Goal: Complete application form

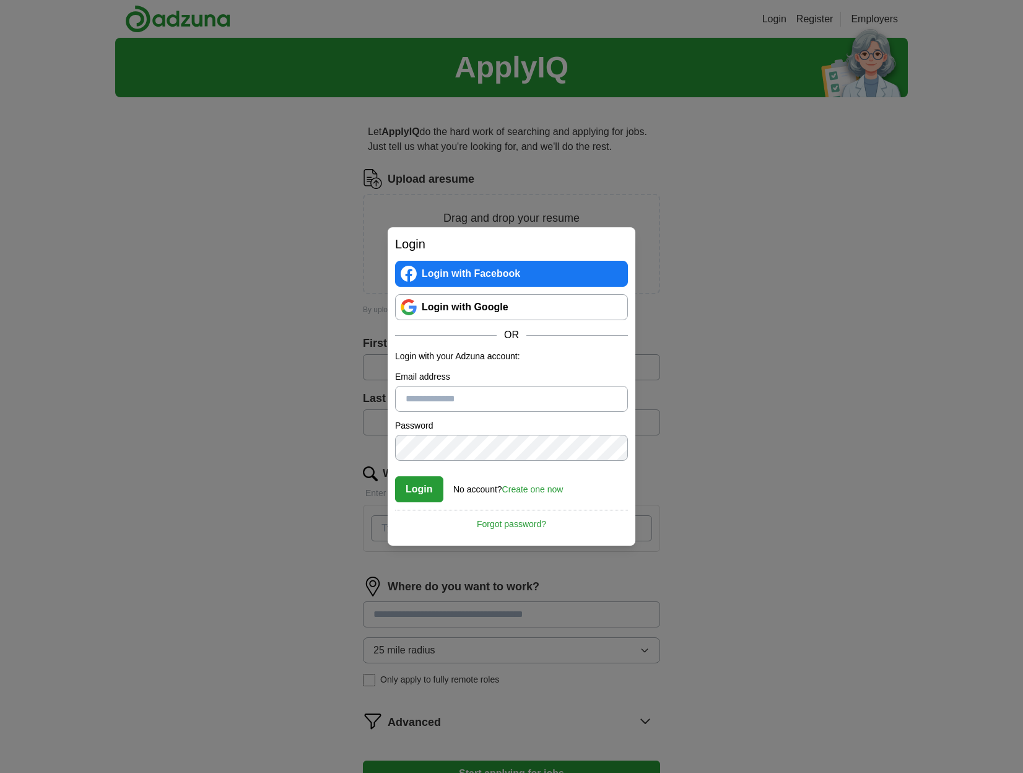
click at [492, 305] on link "Login with Google" at bounding box center [511, 307] width 233 height 26
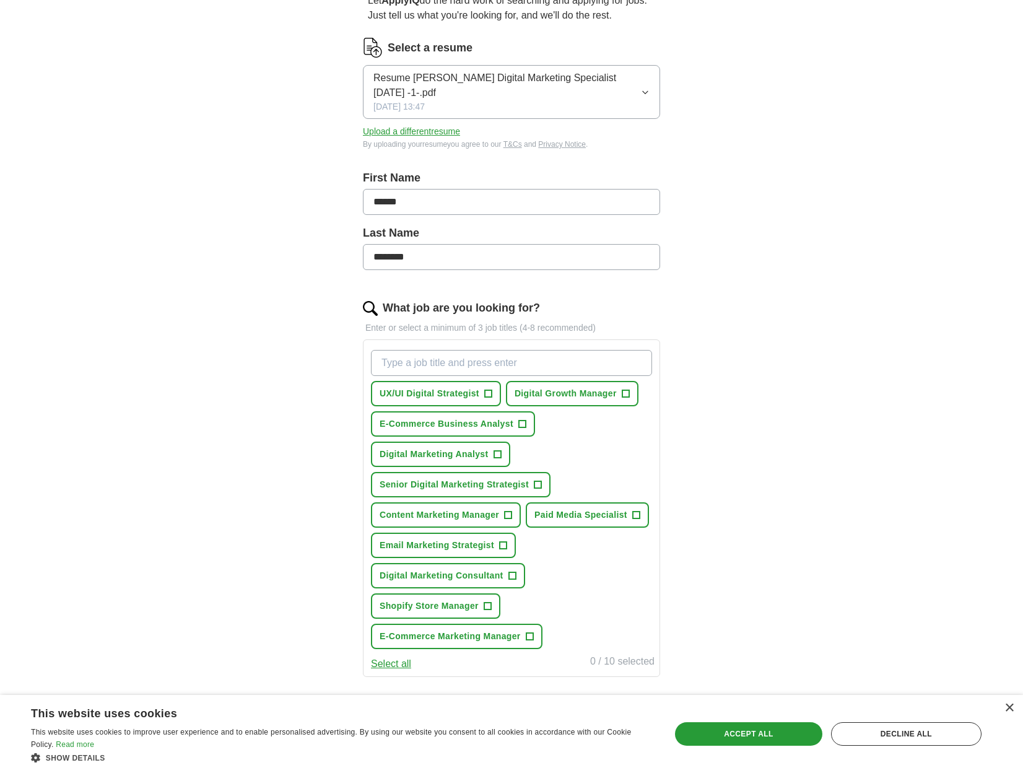
scroll to position [124, 0]
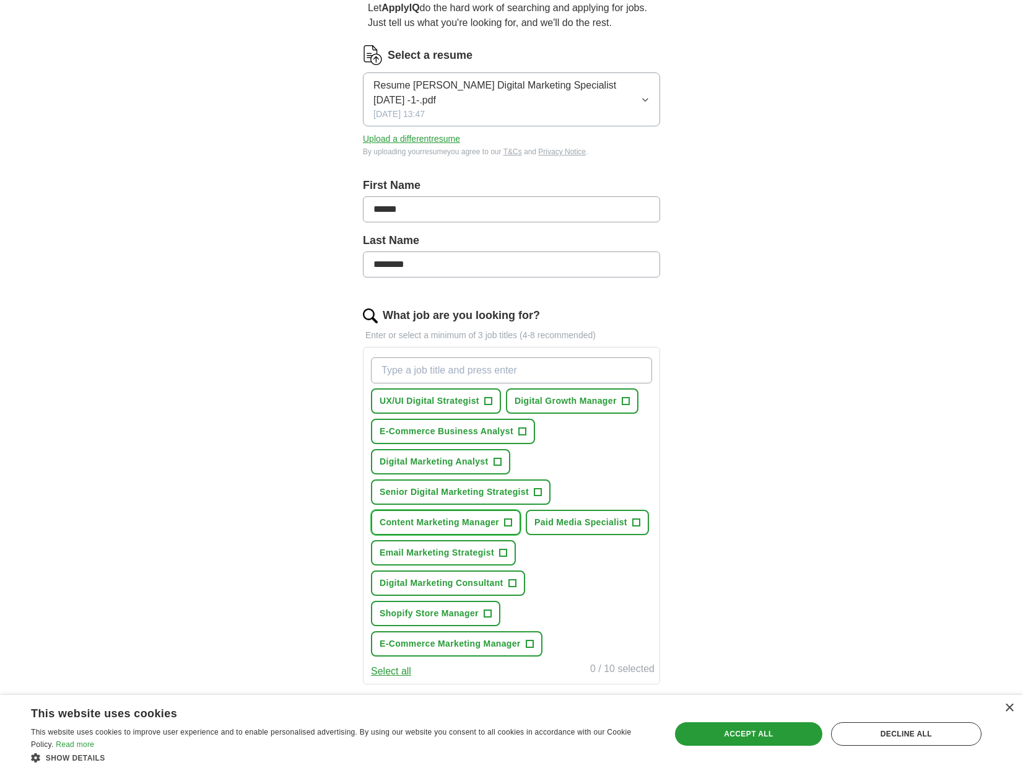
click at [510, 521] on span "+" at bounding box center [508, 523] width 7 height 10
click at [0, 0] on span "×" at bounding box center [0, 0] width 0 height 0
click at [488, 400] on span "+" at bounding box center [487, 401] width 7 height 10
click at [625, 401] on span "+" at bounding box center [625, 401] width 7 height 10
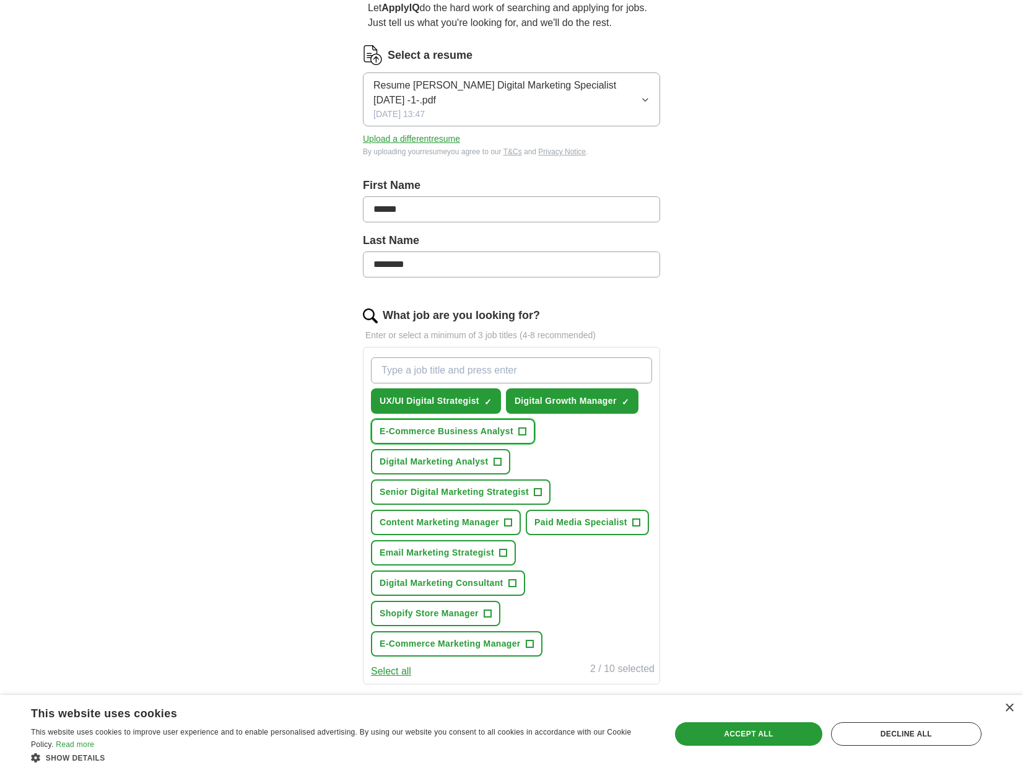
click at [523, 429] on span "+" at bounding box center [521, 432] width 7 height 10
click at [494, 459] on span "+" at bounding box center [496, 462] width 7 height 10
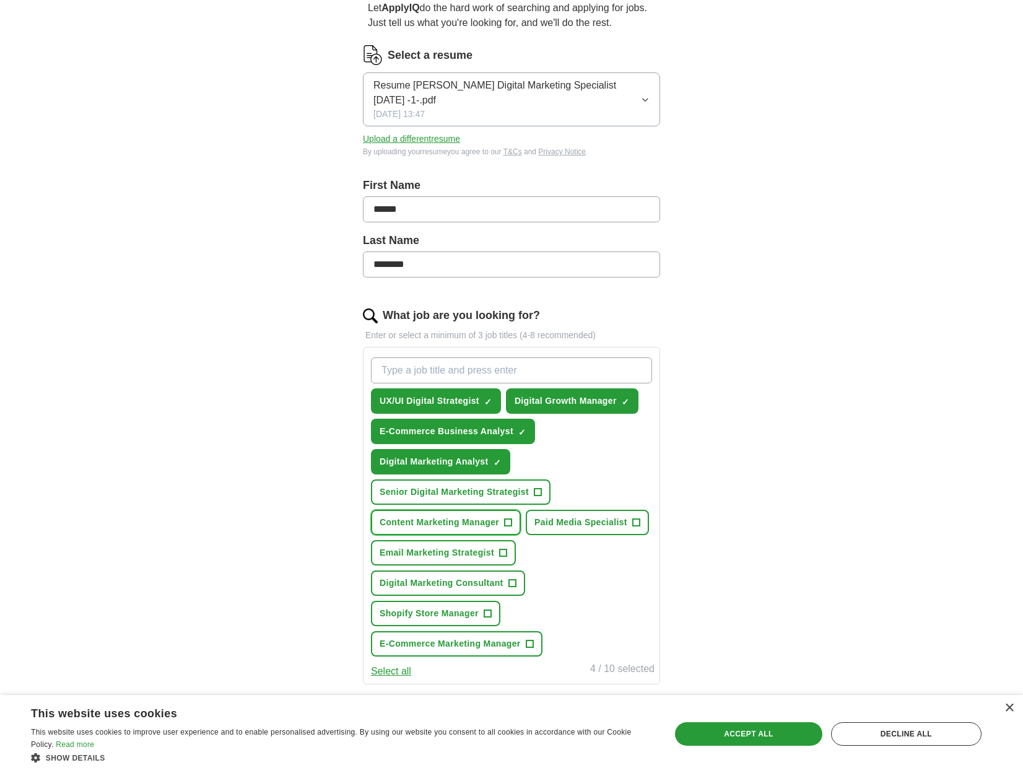
click at [505, 521] on span "+" at bounding box center [508, 523] width 7 height 10
drag, startPoint x: 634, startPoint y: 521, endPoint x: 621, endPoint y: 524, distance: 13.4
click at [635, 520] on span "+" at bounding box center [635, 523] width 7 height 10
click at [514, 582] on span "+" at bounding box center [511, 583] width 7 height 10
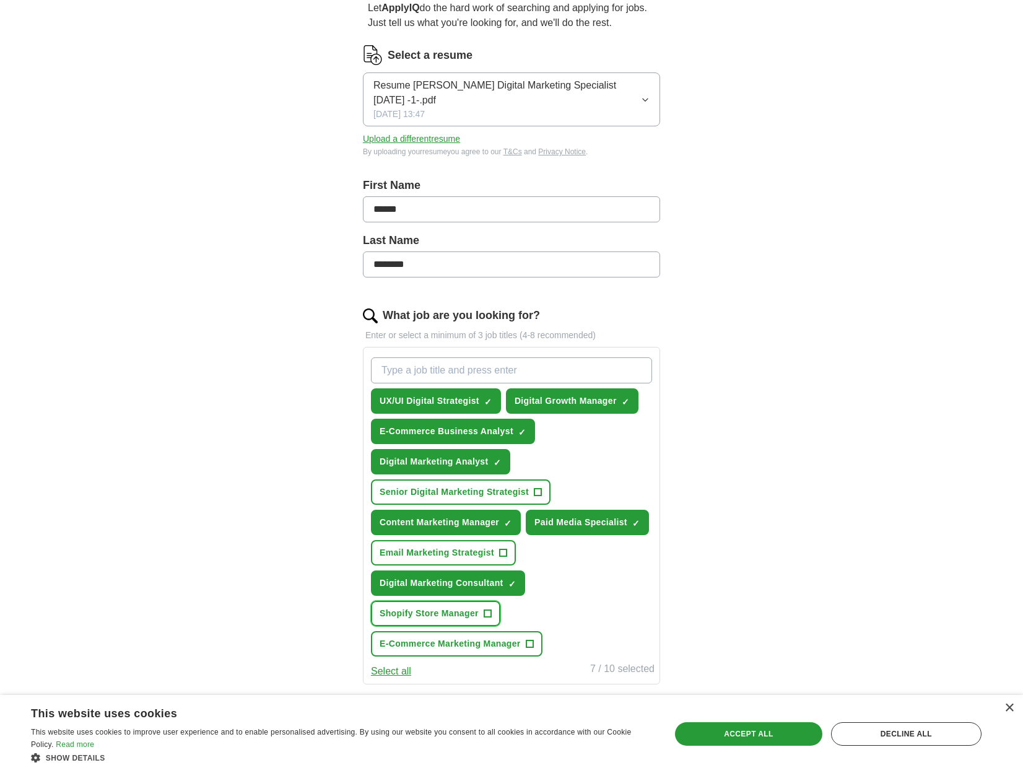
click at [485, 613] on span "+" at bounding box center [487, 614] width 7 height 10
click at [532, 645] on span "+" at bounding box center [529, 644] width 7 height 10
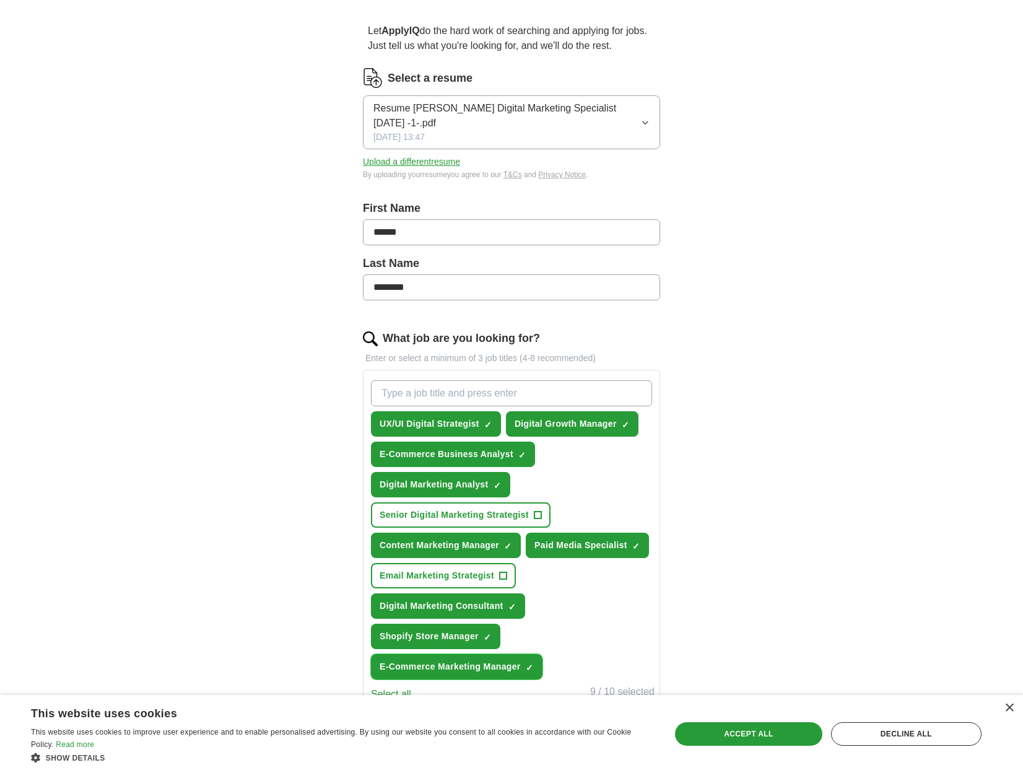
scroll to position [62, 0]
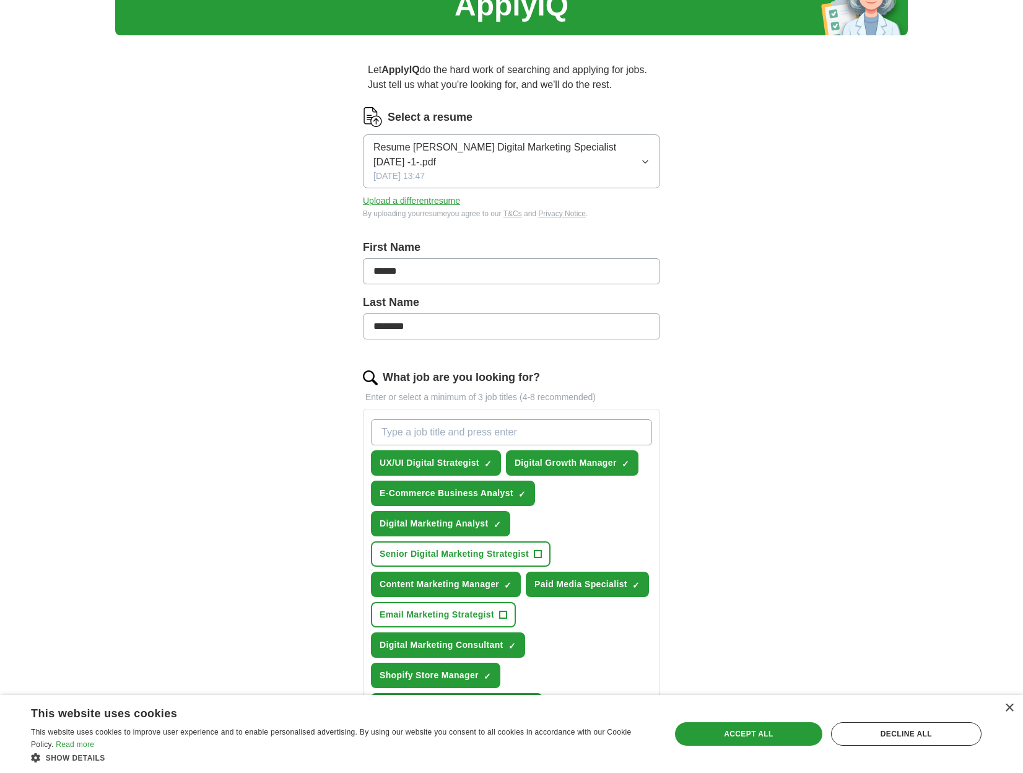
click at [413, 430] on input "What job are you looking for?" at bounding box center [511, 432] width 281 height 26
type input "Brand Manger"
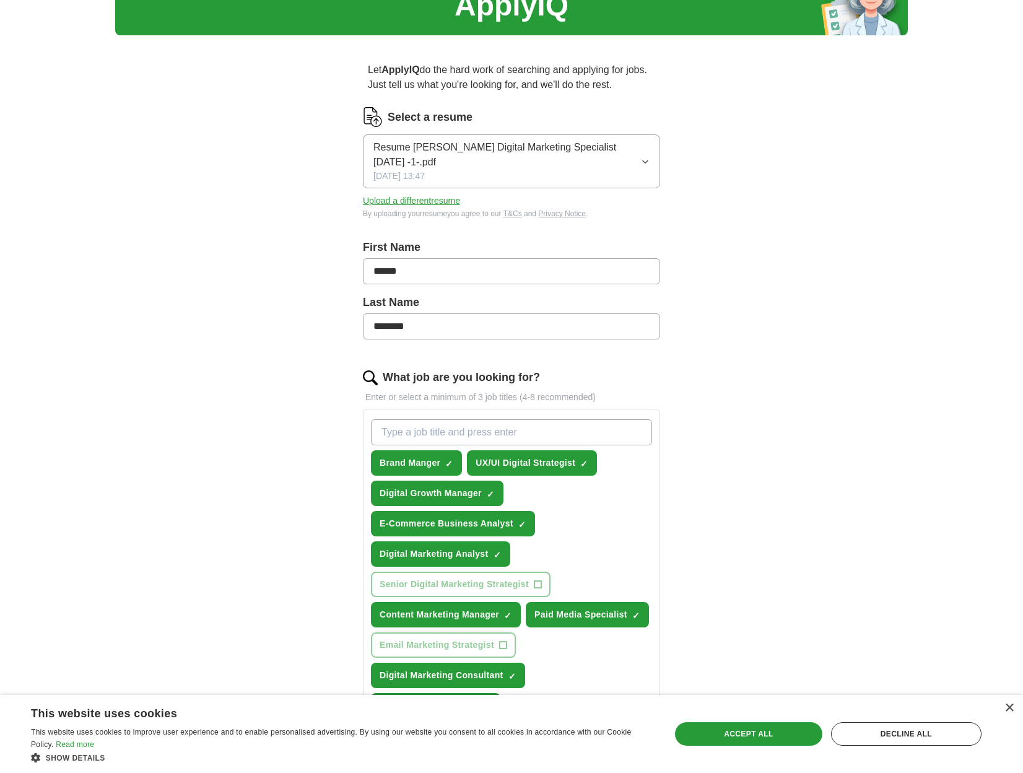
click at [408, 437] on input "What job are you looking for?" at bounding box center [511, 432] width 281 height 26
type input "Marketing manager"
click at [477, 432] on input "Marketing manager" at bounding box center [511, 432] width 281 height 26
click at [454, 433] on input "What job are you looking for?" at bounding box center [511, 432] width 281 height 26
type input "Facebook Ads"
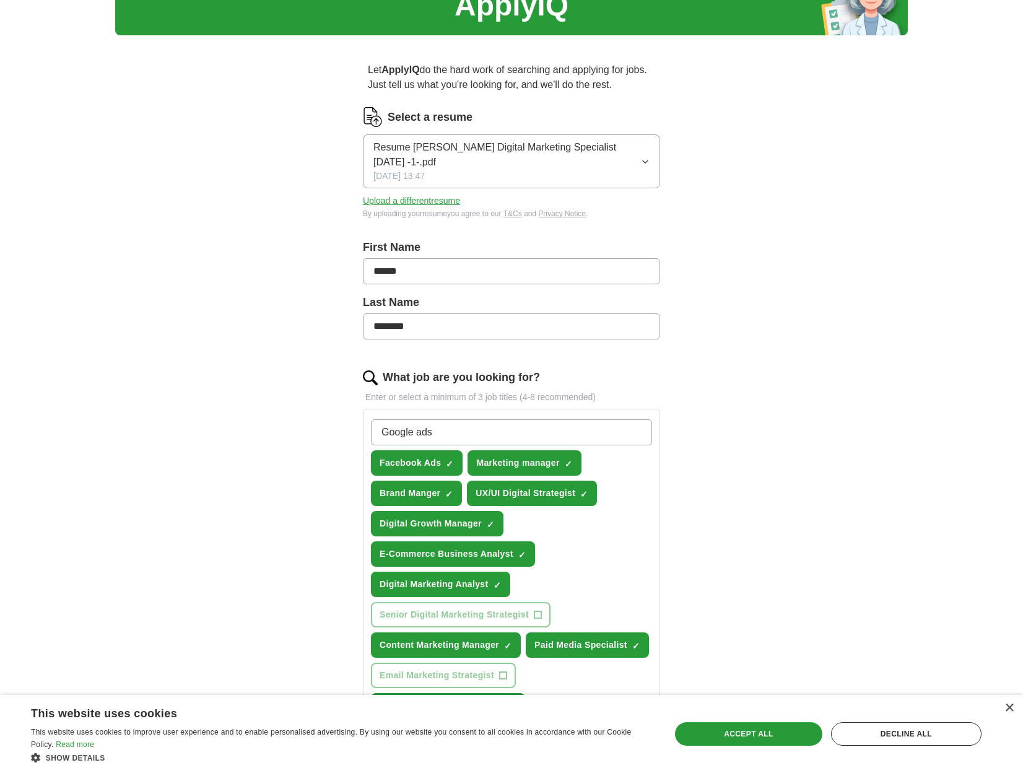
type input "Google ads"
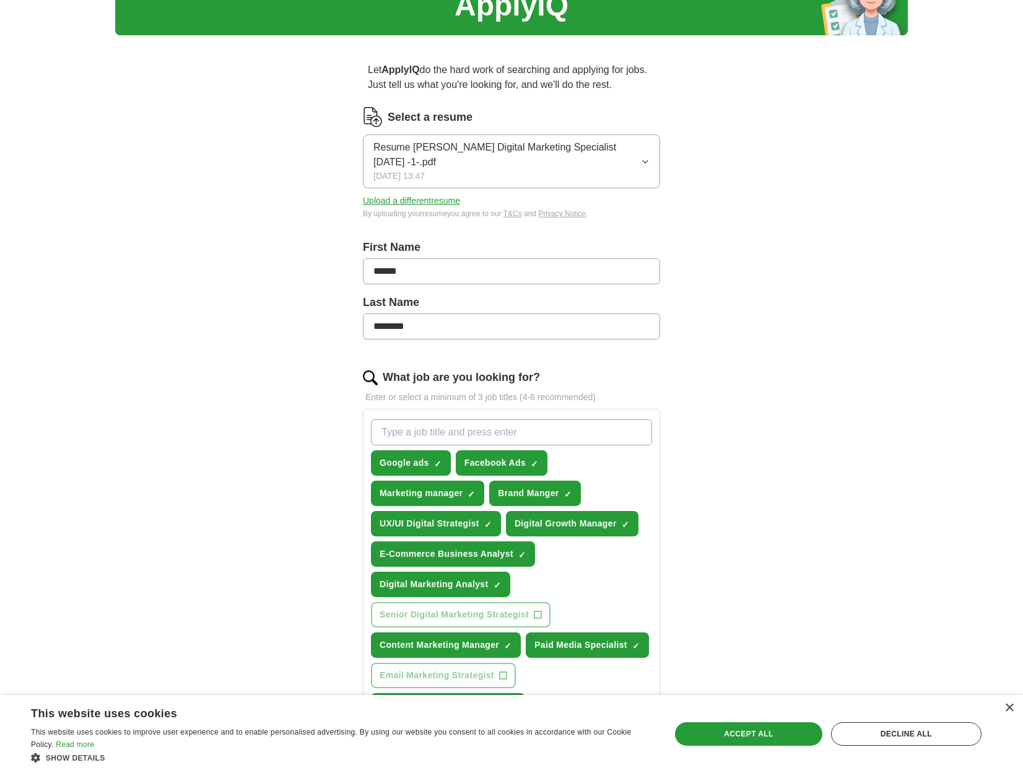
click at [448, 430] on input "What job are you looking for?" at bounding box center [511, 432] width 281 height 26
type input "DTC"
click at [469, 427] on input "What job are you looking for?" at bounding box center [511, 432] width 281 height 26
drag, startPoint x: 465, startPoint y: 426, endPoint x: 383, endPoint y: 431, distance: 81.9
drag, startPoint x: 383, startPoint y: 431, endPoint x: 396, endPoint y: 436, distance: 13.9
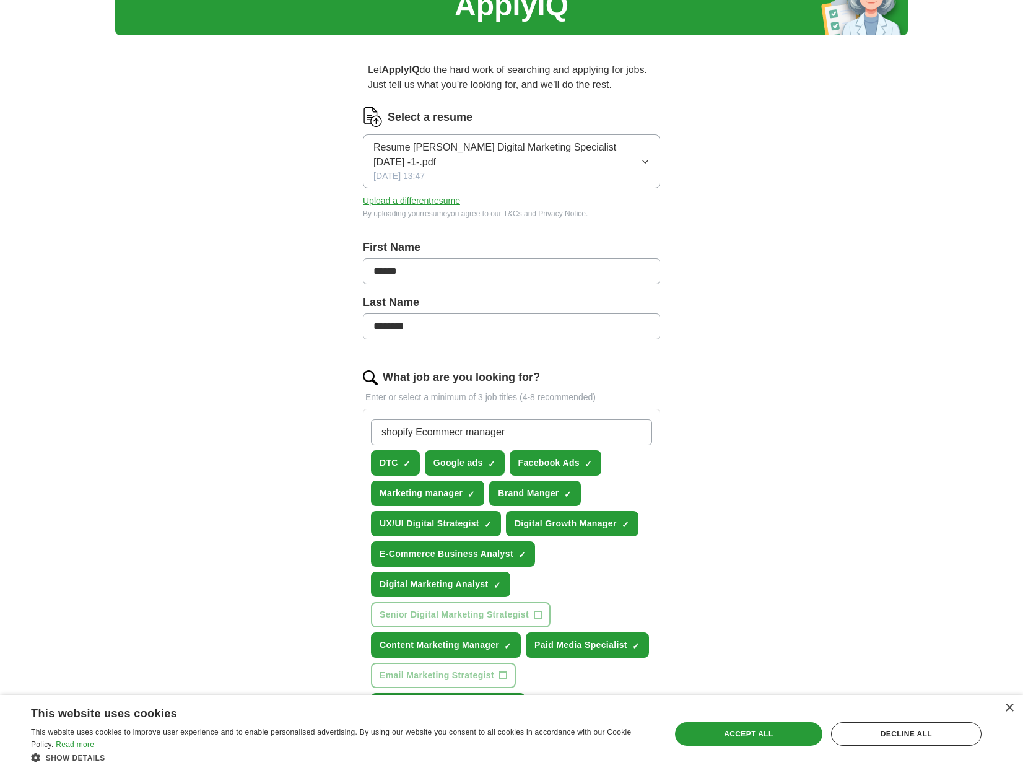
click at [396, 436] on input "shopify Ecommecr manager" at bounding box center [511, 432] width 281 height 26
type input "shopify Ecommerce manager"
click at [514, 433] on input "shopify Ecommerce manager" at bounding box center [511, 432] width 281 height 26
drag, startPoint x: 416, startPoint y: 430, endPoint x: 533, endPoint y: 436, distance: 117.2
click at [533, 436] on input "shopify Ecommerce manager" at bounding box center [511, 432] width 281 height 26
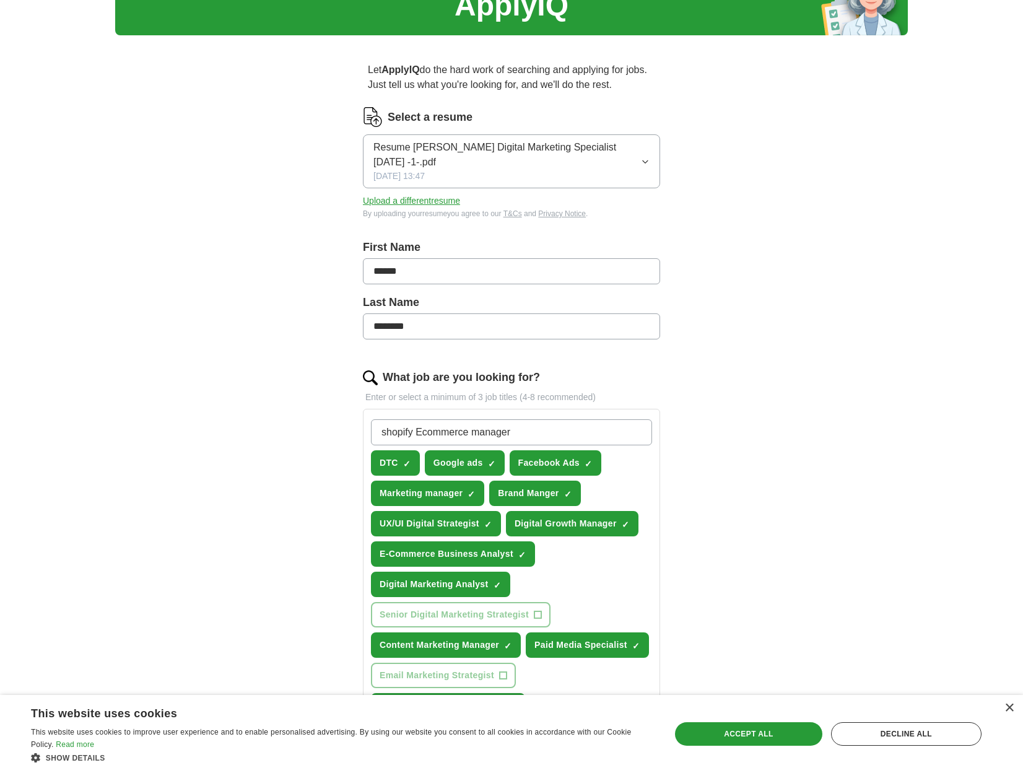
click at [544, 439] on input "shopify Ecommerce manager" at bounding box center [511, 432] width 281 height 26
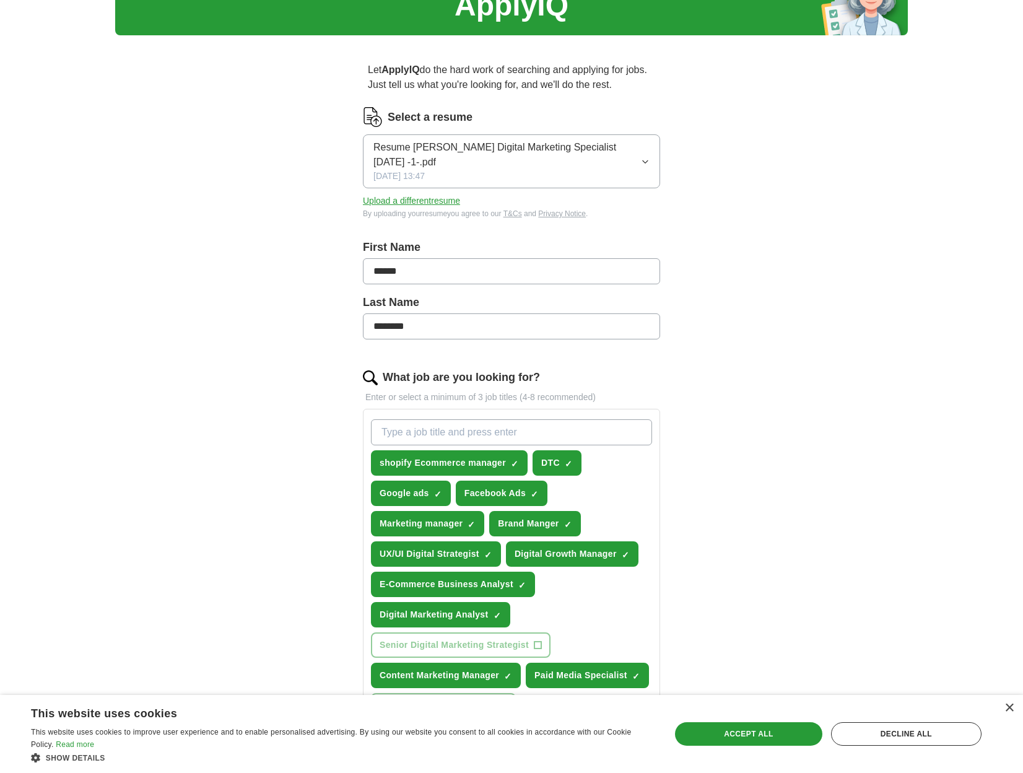
paste input "Ecommerce manager"
type input "Ecommerce manager"
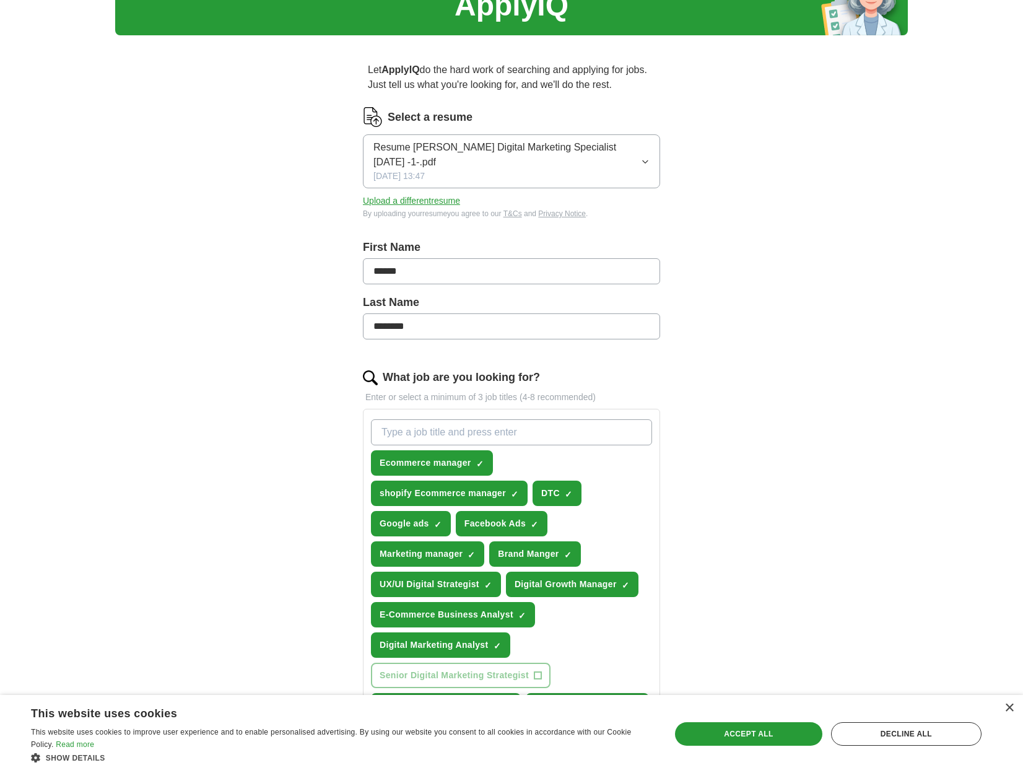
click at [430, 432] on input "What job are you looking for?" at bounding box center [511, 432] width 281 height 26
type input "Go High Level"
type input "Go High Level Automation"
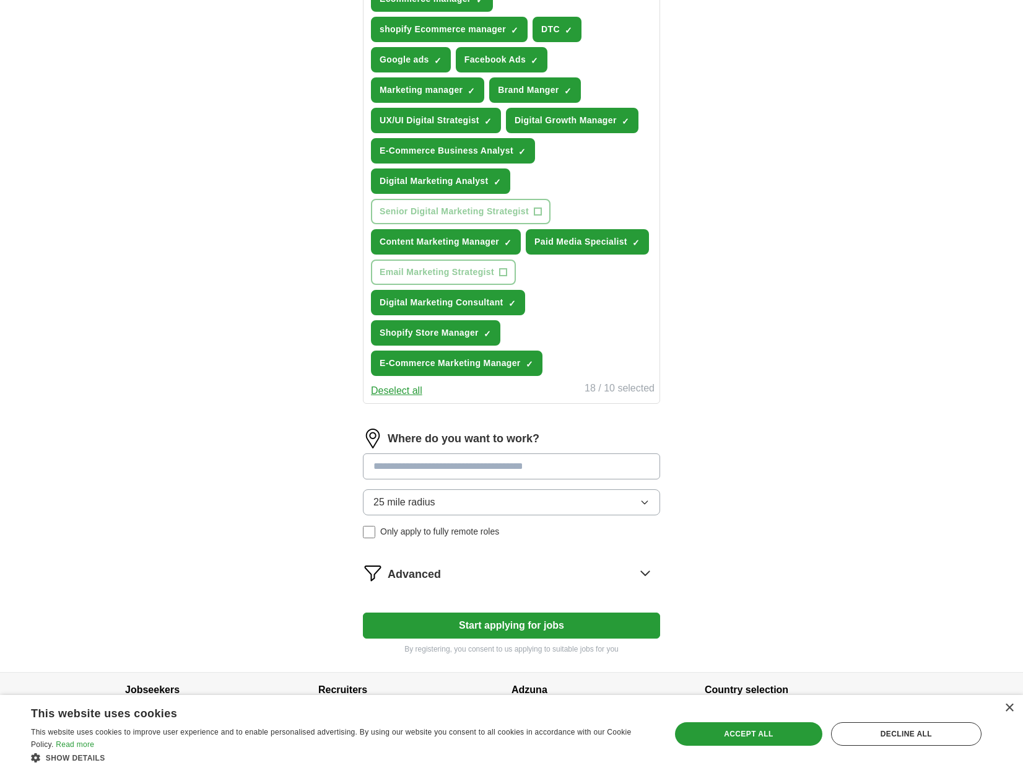
scroll to position [557, 0]
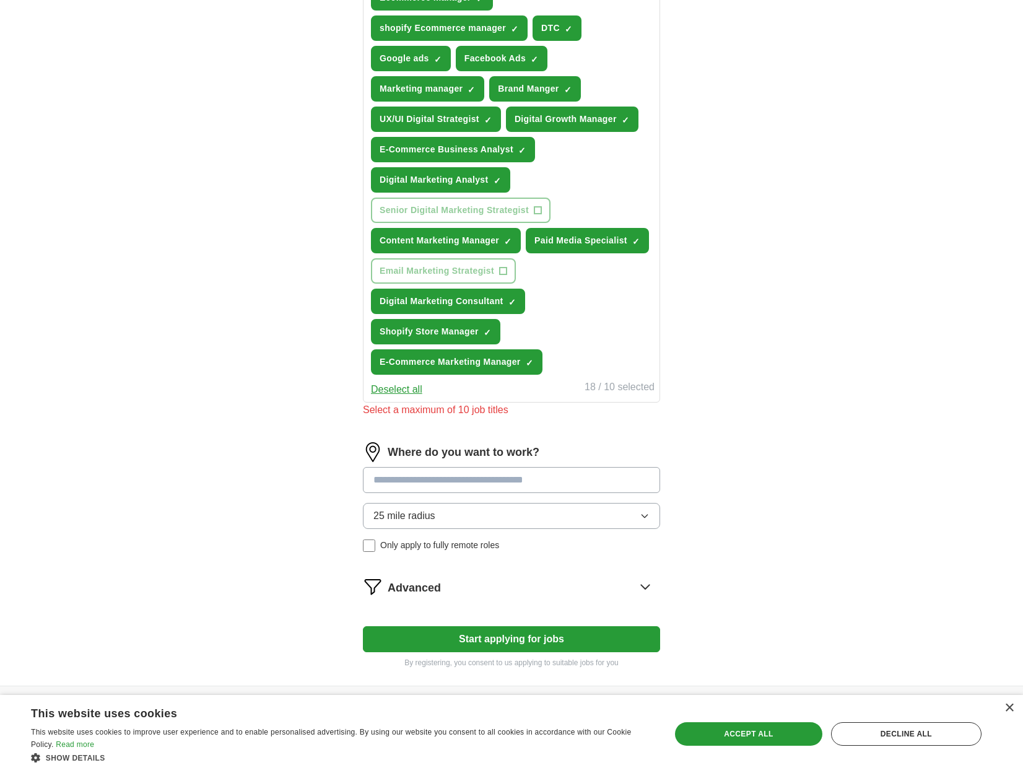
click at [417, 466] on div "Where do you want to work? 25 mile radius Only apply to fully remote roles" at bounding box center [511, 501] width 297 height 119
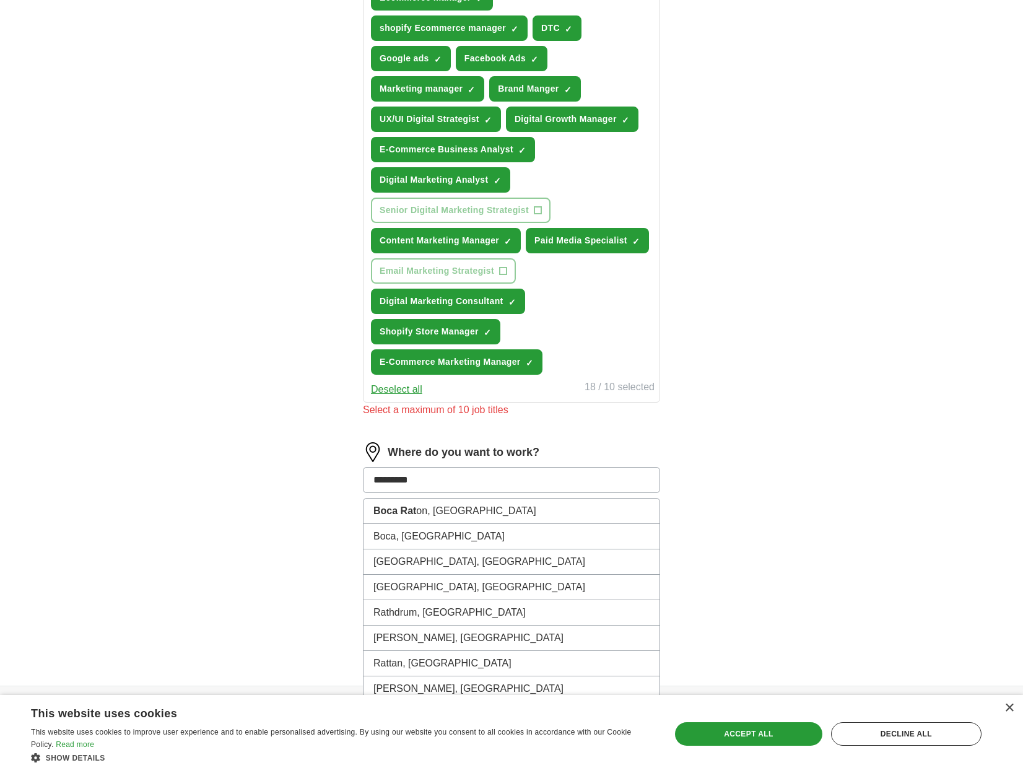
type input "**********"
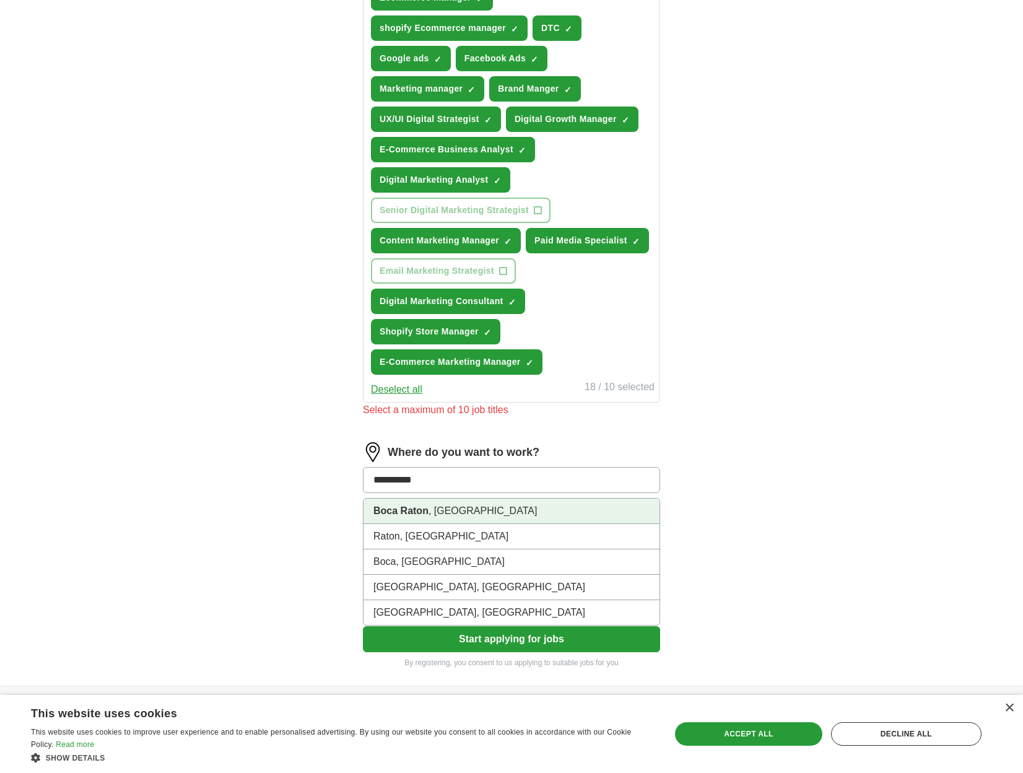
click at [417, 508] on strong "Boca Raton" at bounding box center [400, 510] width 55 height 11
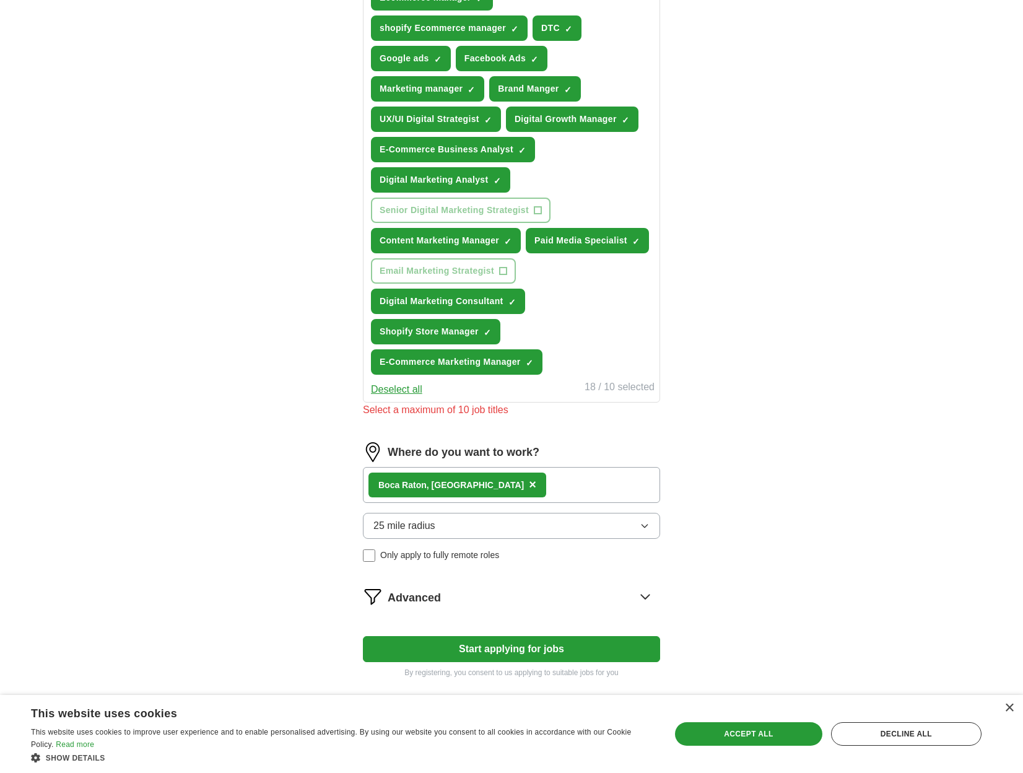
click at [423, 594] on span "Advanced" at bounding box center [414, 597] width 53 height 17
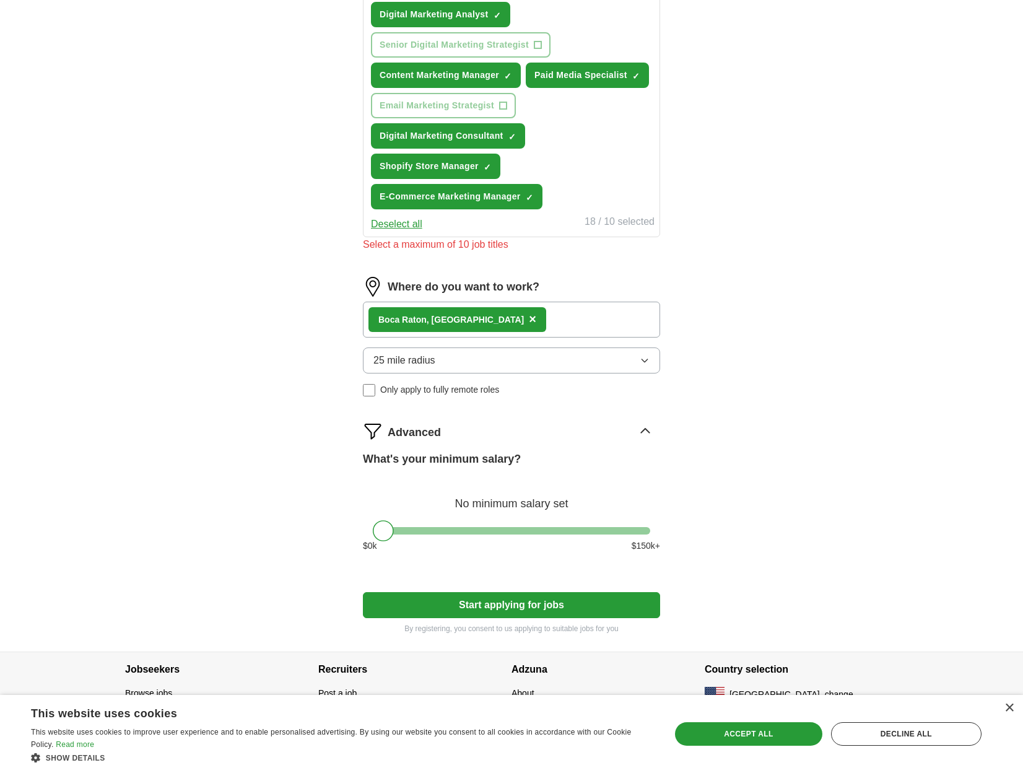
scroll to position [726, 0]
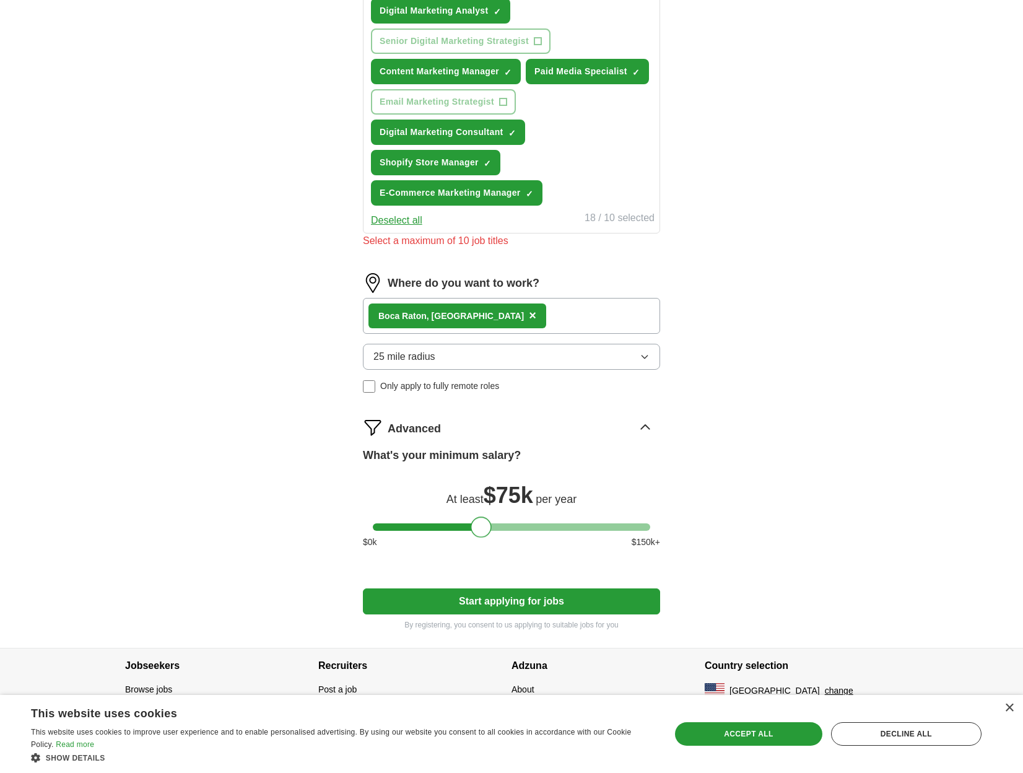
drag, startPoint x: 388, startPoint y: 531, endPoint x: 484, endPoint y: 526, distance: 96.7
click at [484, 526] on div at bounding box center [481, 526] width 21 height 21
click at [438, 602] on button "Start applying for jobs" at bounding box center [511, 601] width 297 height 26
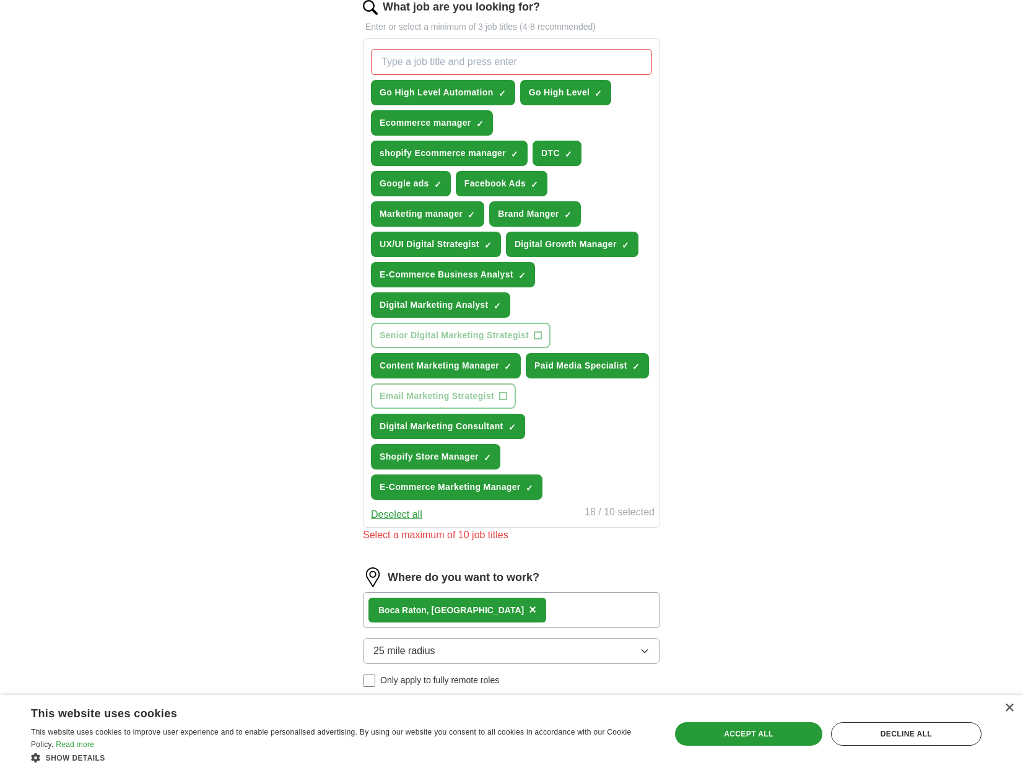
scroll to position [479, 0]
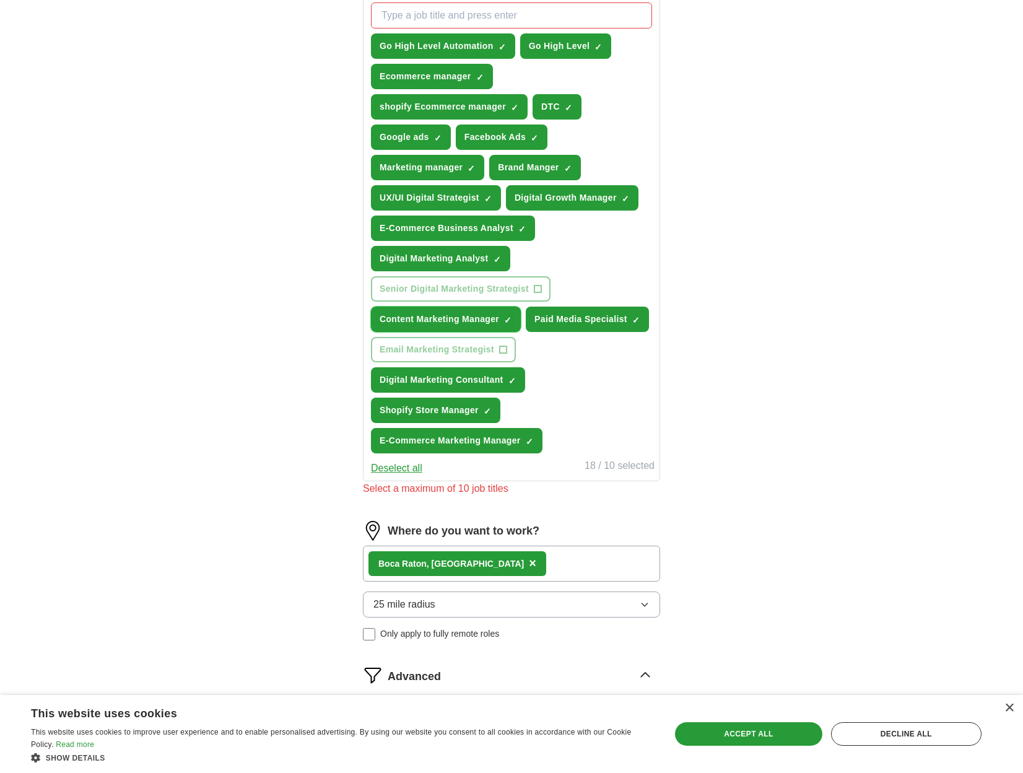
click at [0, 0] on span "×" at bounding box center [0, 0] width 0 height 0
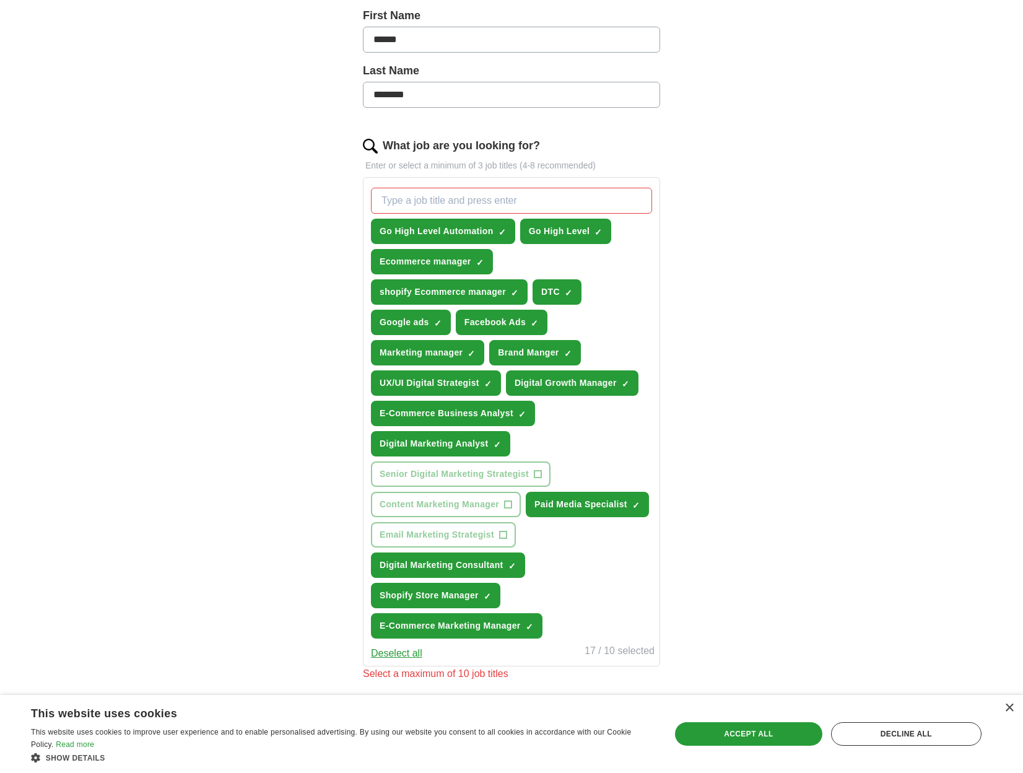
scroll to position [293, 0]
click at [0, 0] on span "×" at bounding box center [0, 0] width 0 height 0
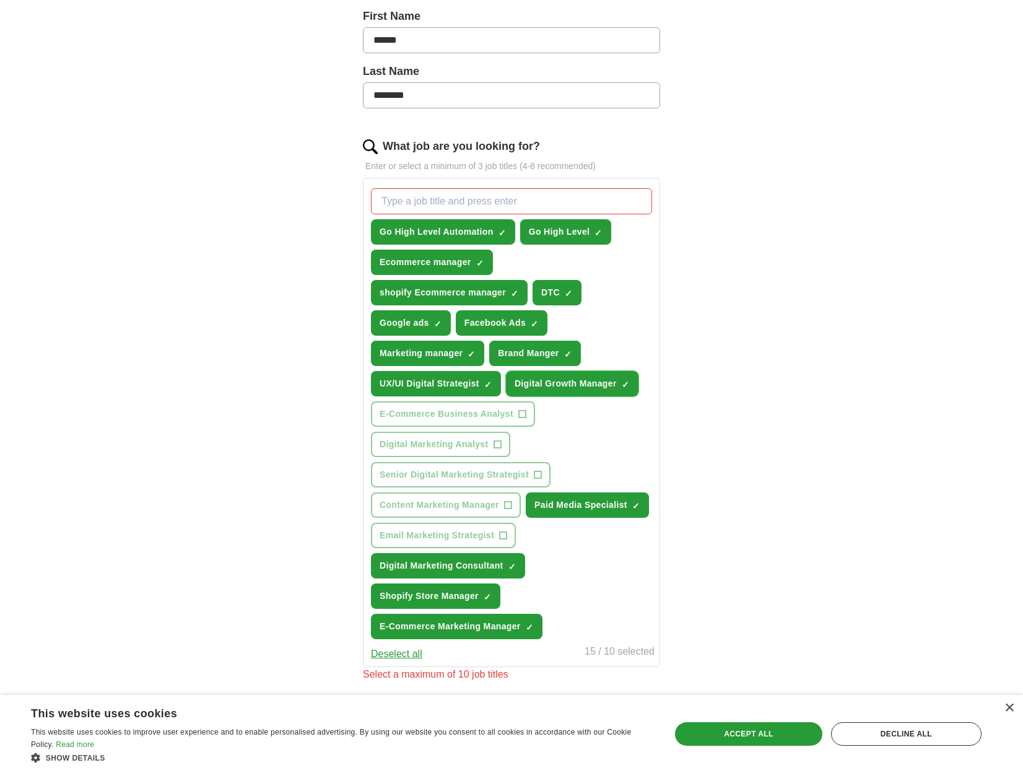
click at [0, 0] on span "×" at bounding box center [0, 0] width 0 height 0
click at [571, 350] on span "✓ ×" at bounding box center [568, 353] width 8 height 7
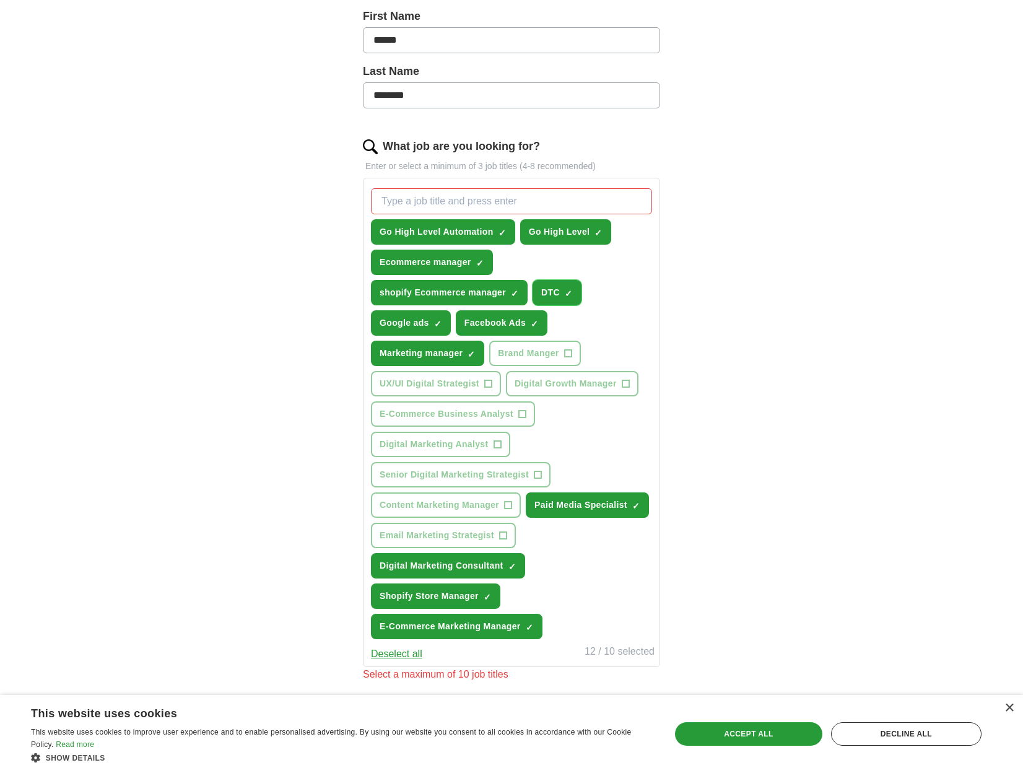
click at [0, 0] on span "×" at bounding box center [0, 0] width 0 height 0
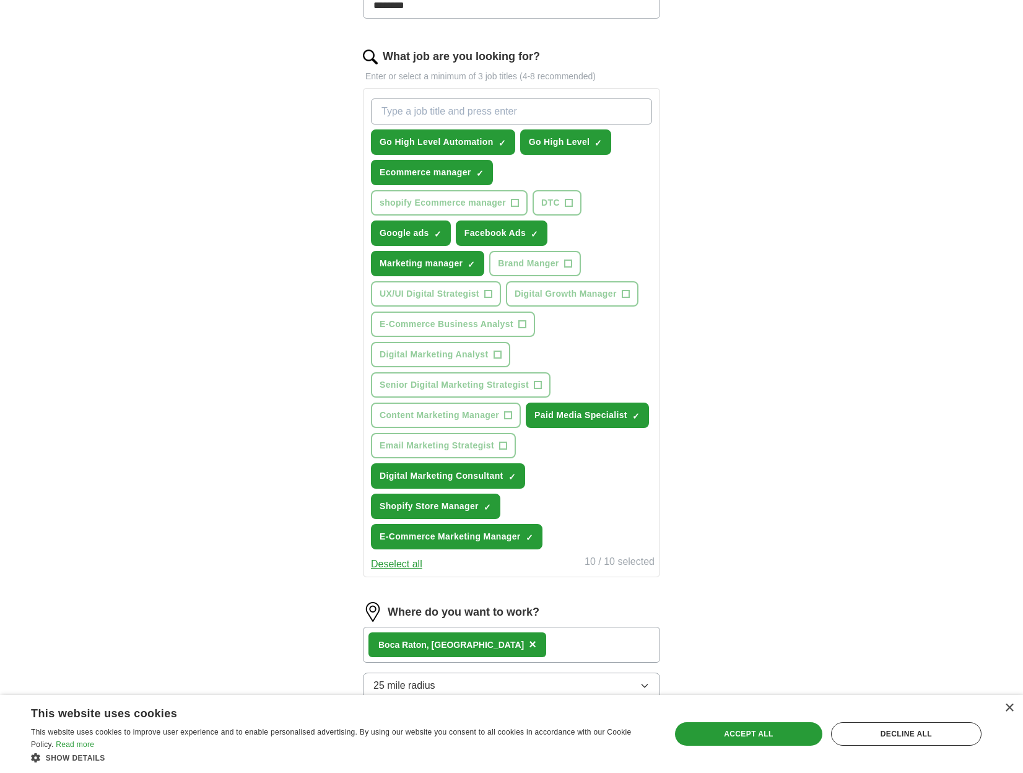
scroll to position [417, 0]
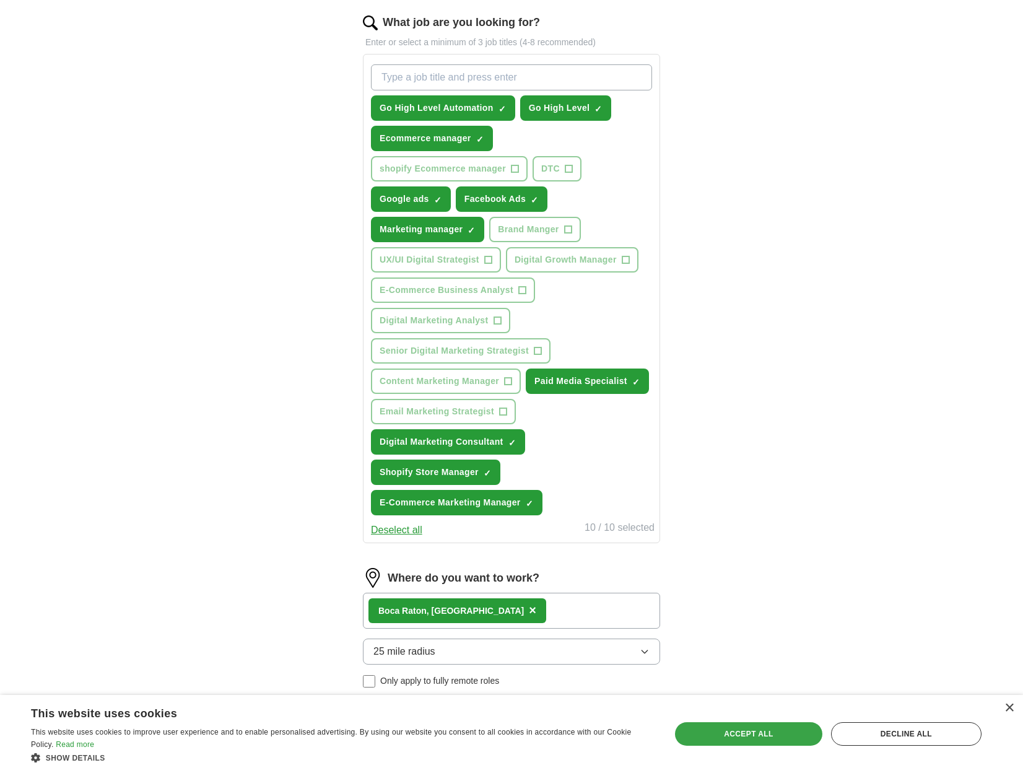
click at [701, 733] on div "Accept all" at bounding box center [748, 734] width 147 height 24
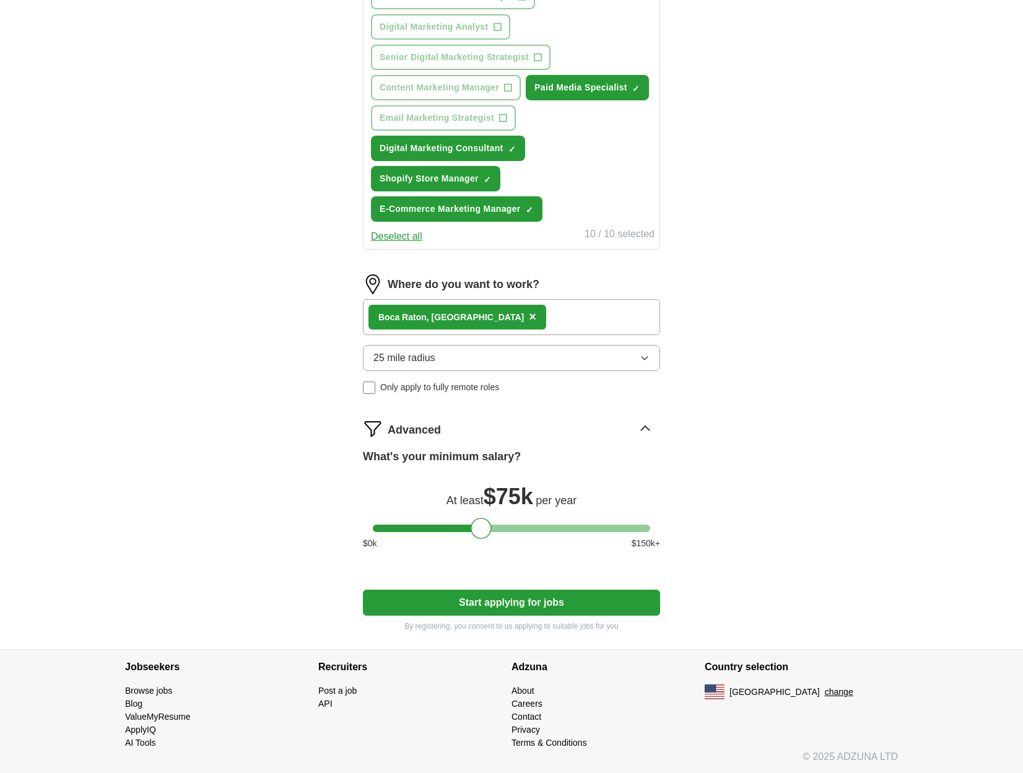
scroll to position [711, 0]
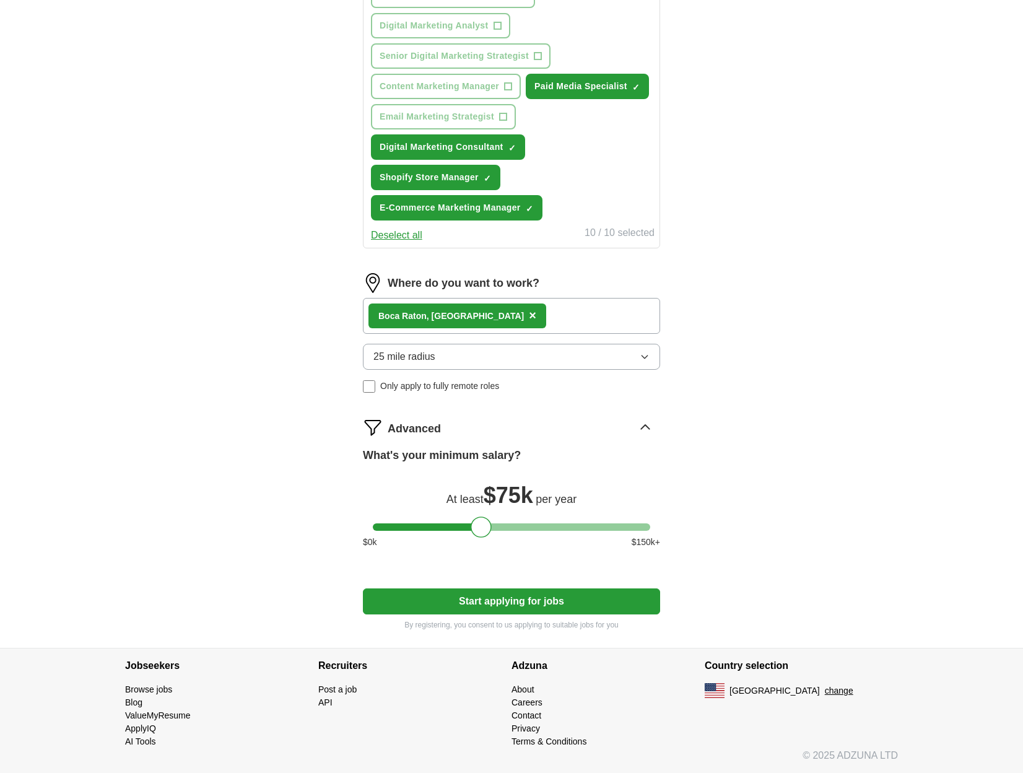
click at [466, 598] on button "Start applying for jobs" at bounding box center [511, 601] width 297 height 26
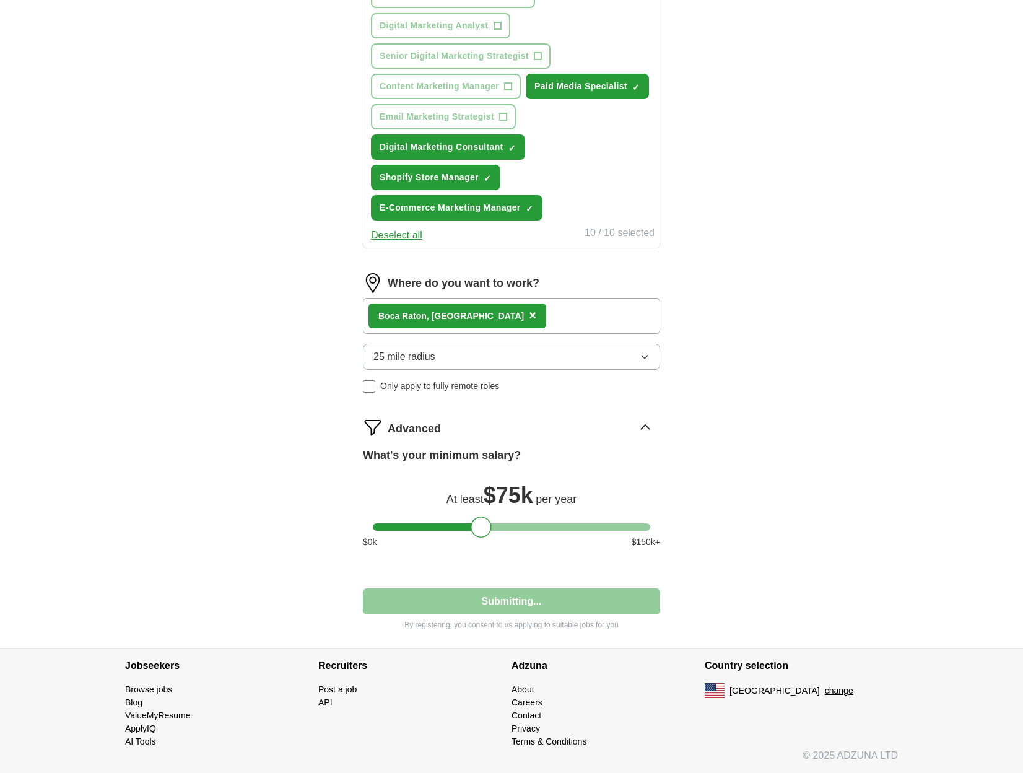
select select "**"
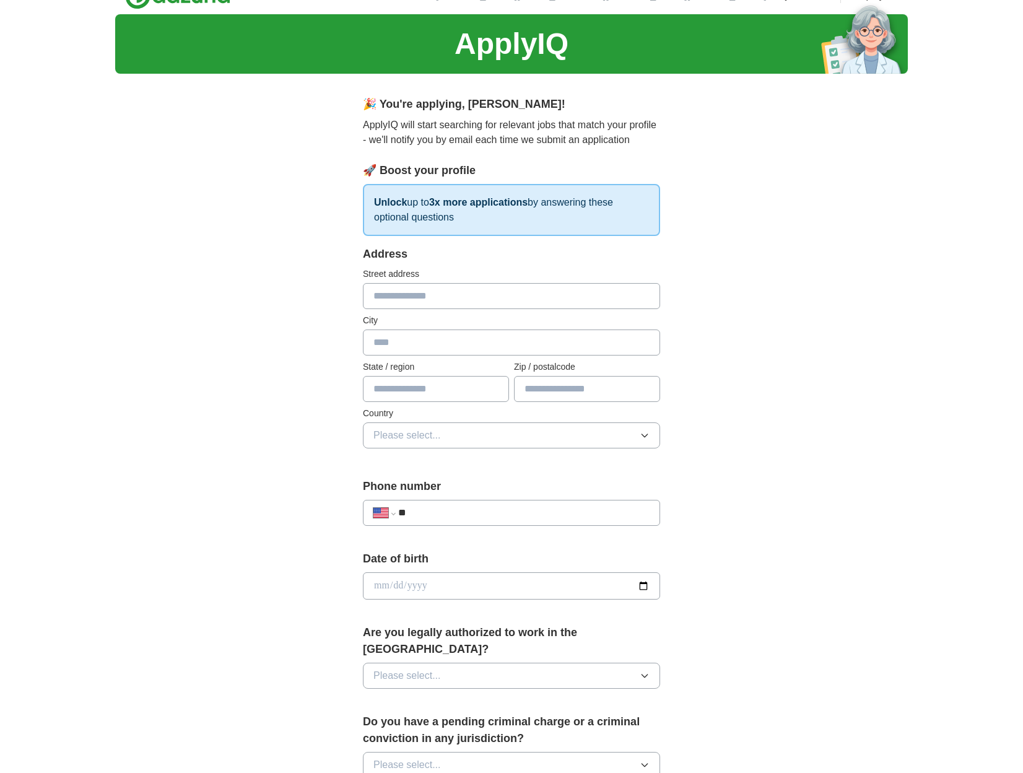
scroll to position [0, 0]
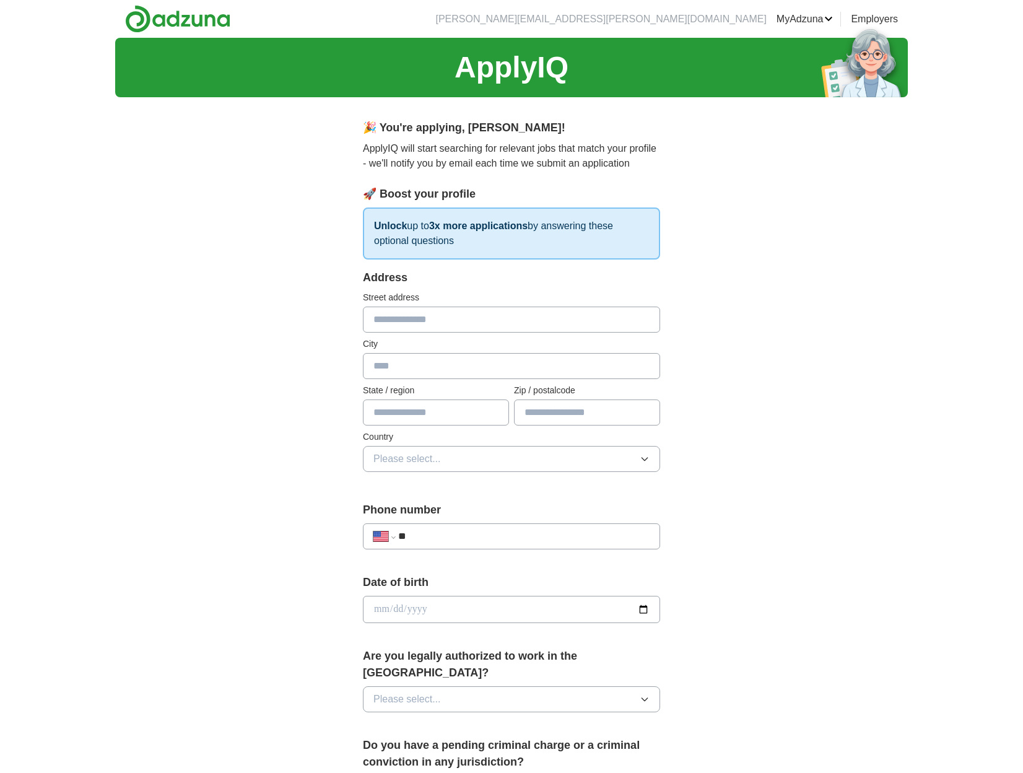
click at [389, 317] on input "text" at bounding box center [511, 319] width 297 height 26
type input "**********"
type input "**"
type input "*****"
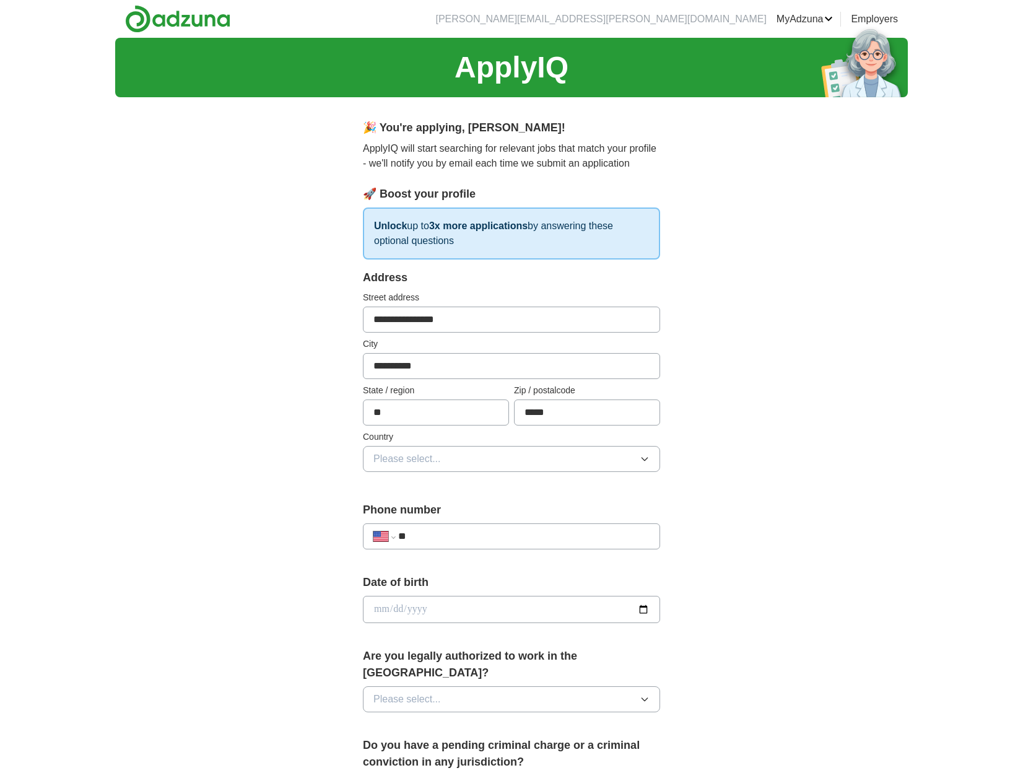
click at [396, 460] on span "Please select..." at bounding box center [406, 458] width 67 height 15
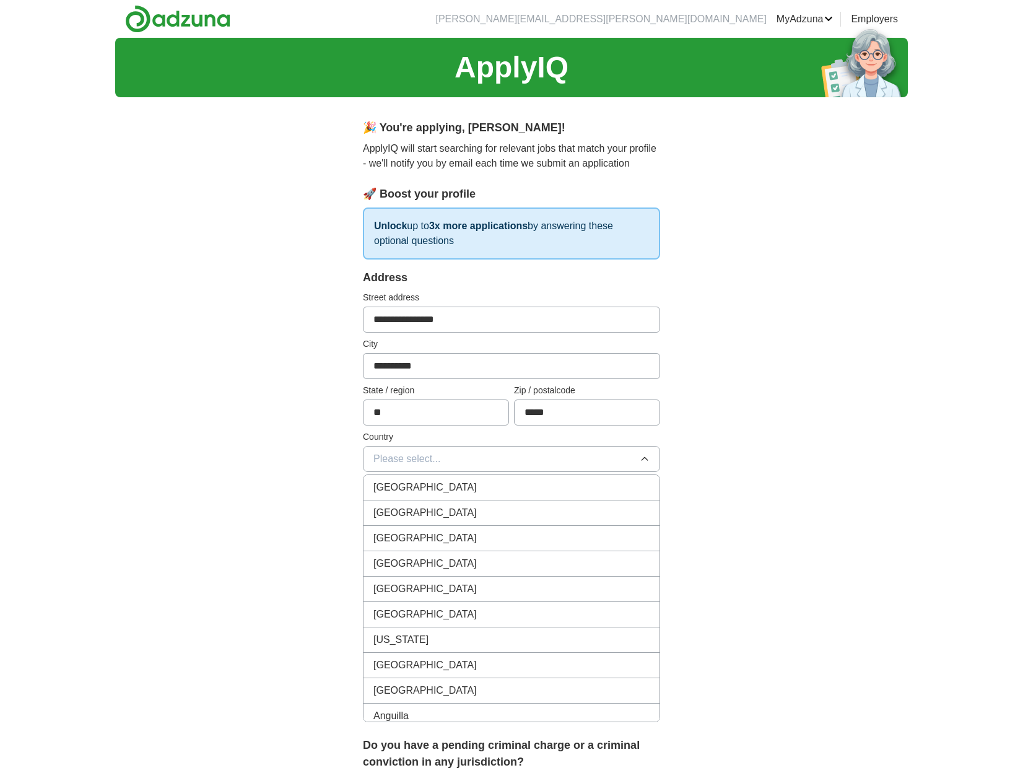
click at [407, 512] on span "[GEOGRAPHIC_DATA]" at bounding box center [424, 512] width 103 height 15
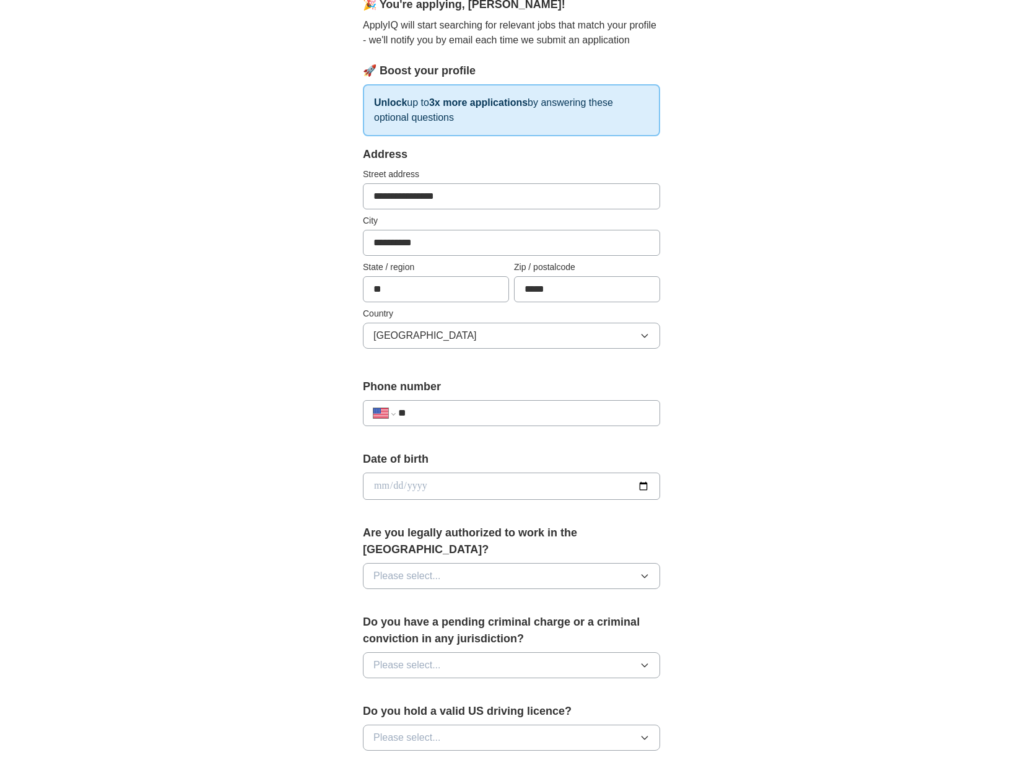
scroll to position [124, 0]
click at [458, 411] on input "**" at bounding box center [523, 412] width 251 height 15
type input "**********"
click at [432, 481] on input "date" at bounding box center [511, 485] width 297 height 27
type input "**********"
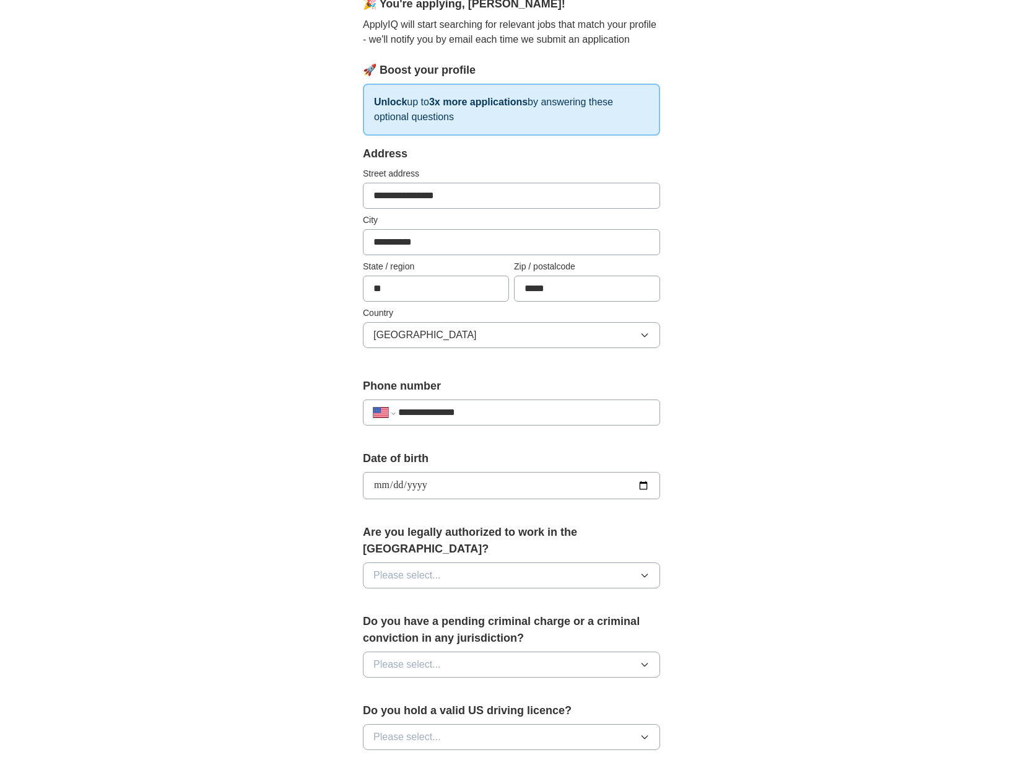
click at [400, 568] on span "Please select..." at bounding box center [406, 575] width 67 height 15
click at [391, 596] on div "Yes" at bounding box center [511, 603] width 276 height 15
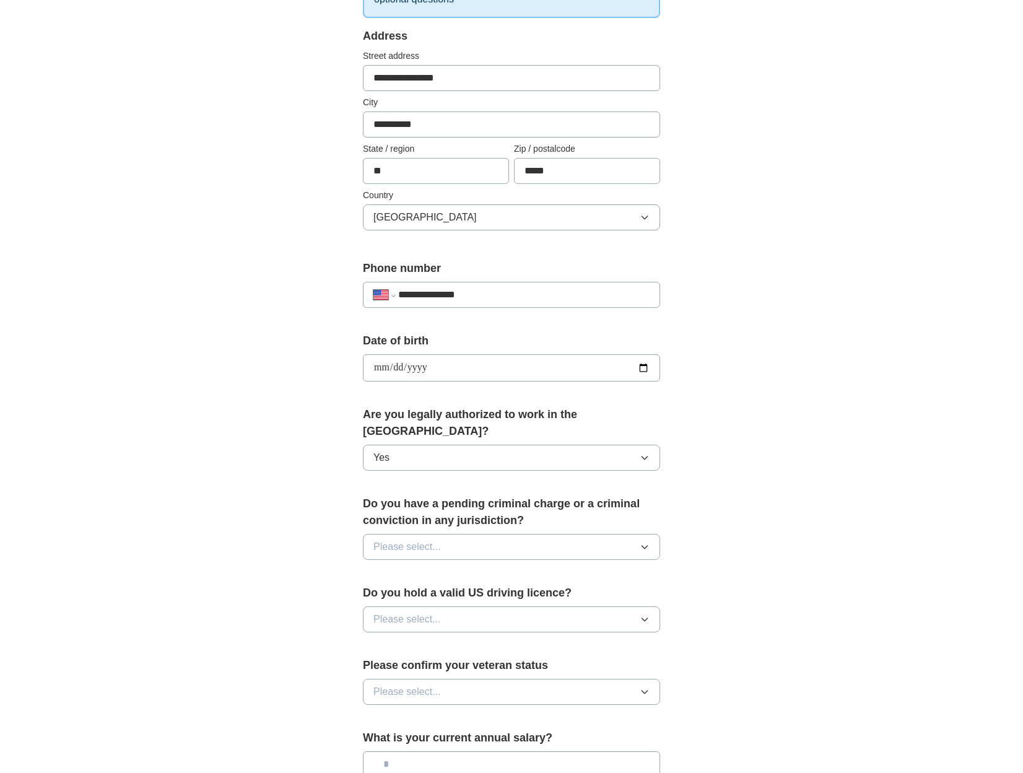
scroll to position [248, 0]
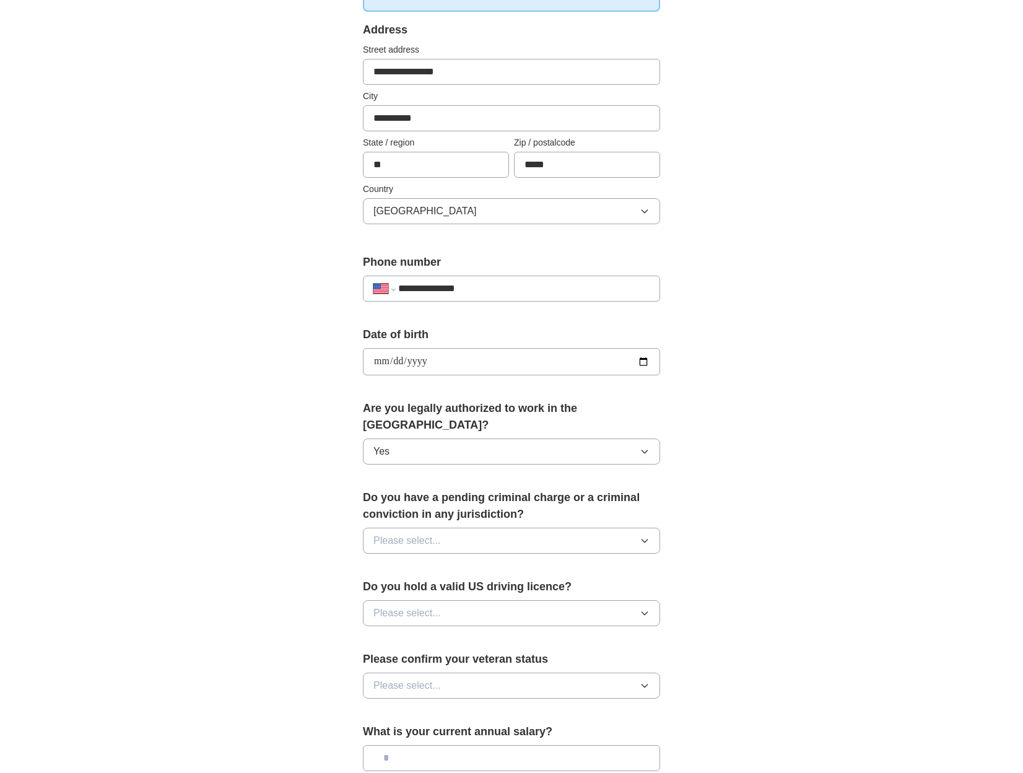
click at [404, 533] on span "Please select..." at bounding box center [406, 540] width 67 height 15
click at [386, 587] on span "No" at bounding box center [379, 594] width 12 height 15
click at [395, 606] on span "Please select..." at bounding box center [406, 613] width 67 height 15
click at [393, 634] on div "Yes" at bounding box center [511, 641] width 276 height 15
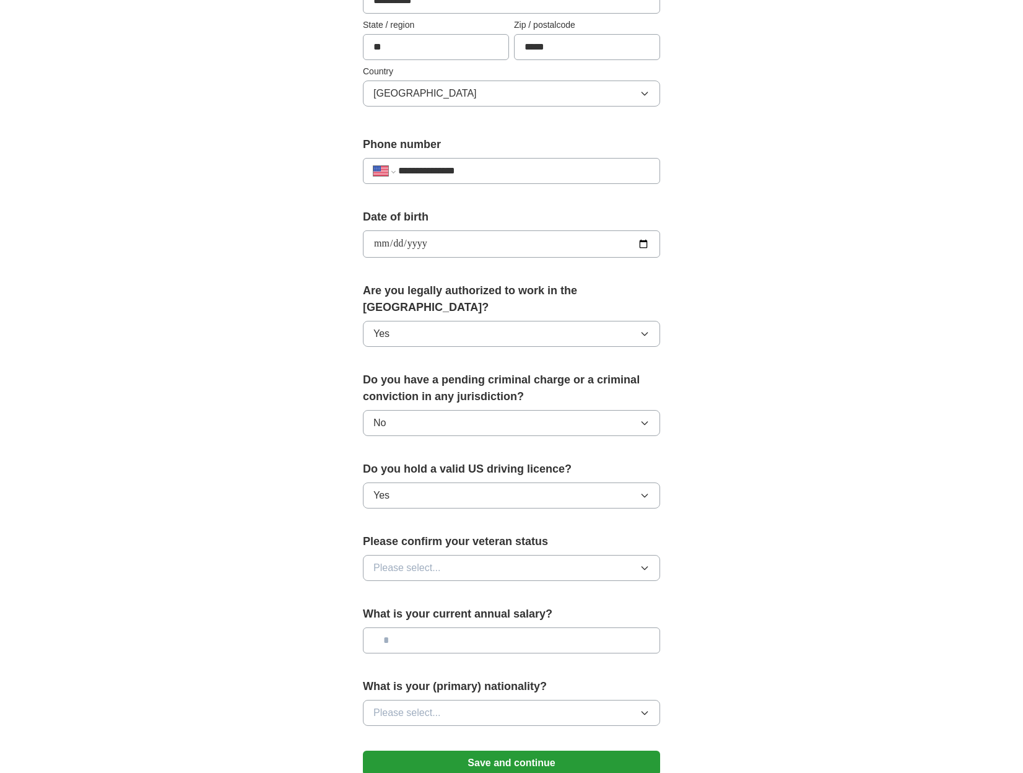
scroll to position [371, 0]
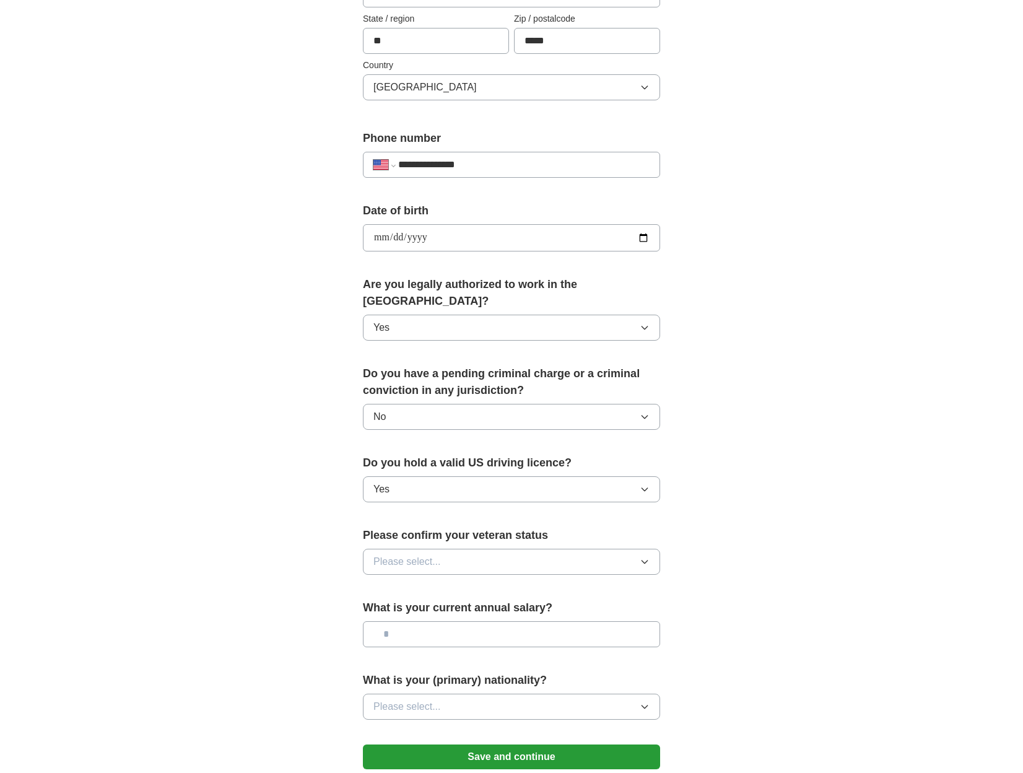
click at [402, 554] on span "Please select..." at bounding box center [406, 561] width 67 height 15
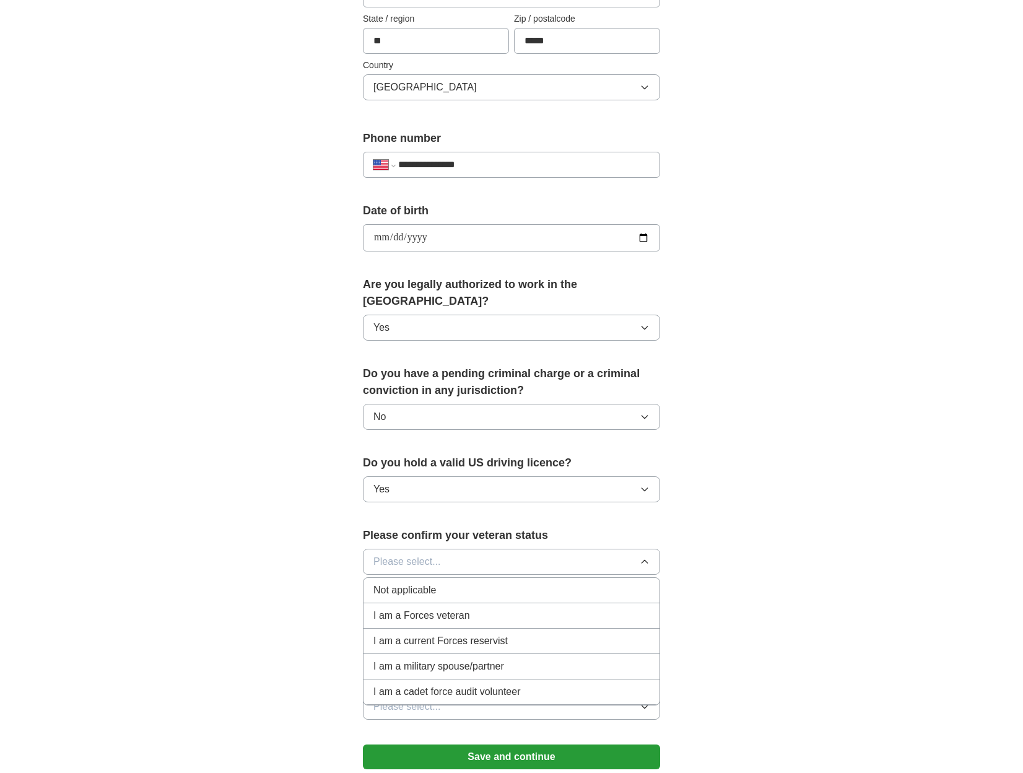
click at [426, 583] on span "Not applicable" at bounding box center [404, 590] width 63 height 15
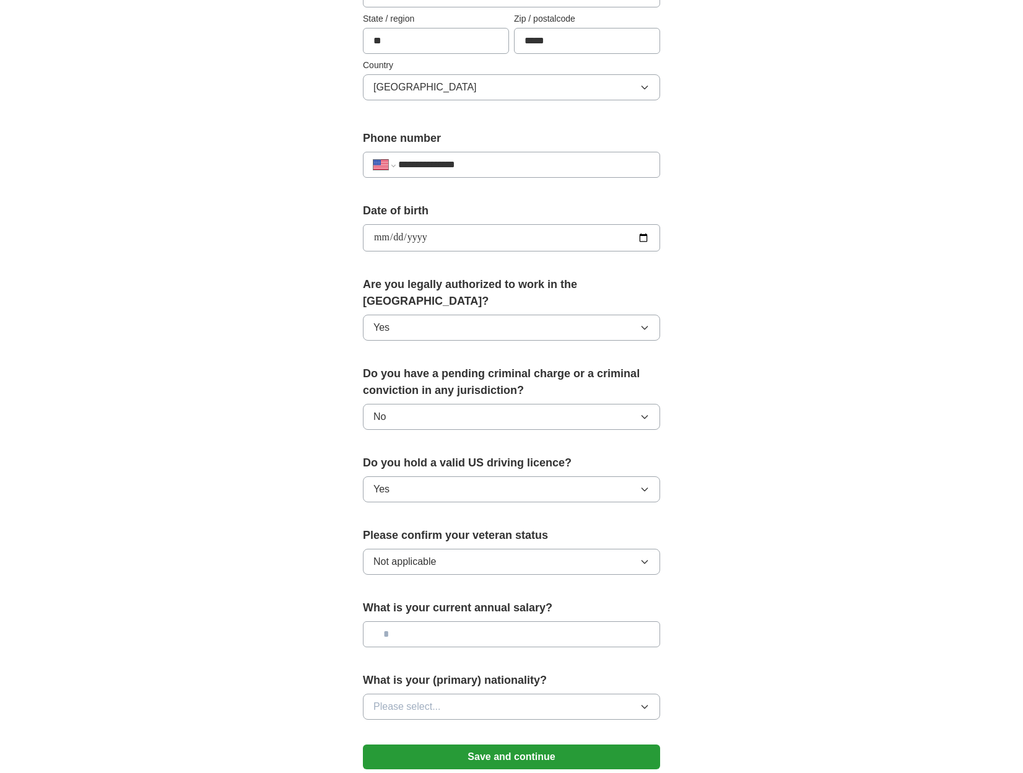
click at [405, 621] on input "text" at bounding box center [511, 634] width 297 height 26
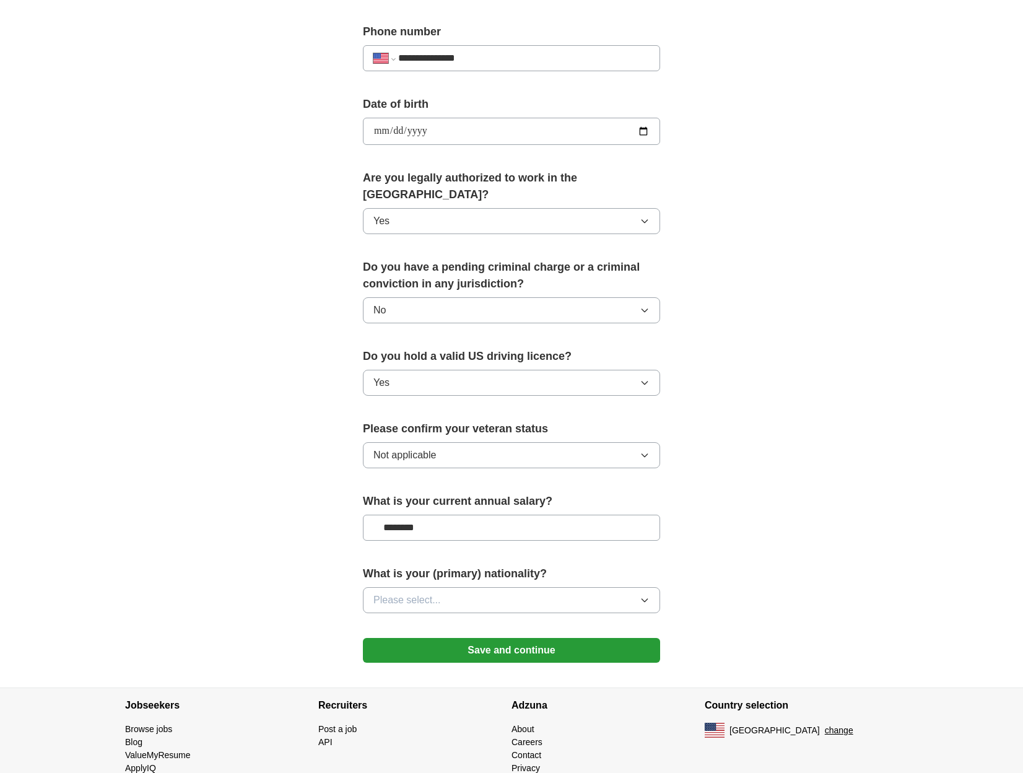
scroll to position [495, 0]
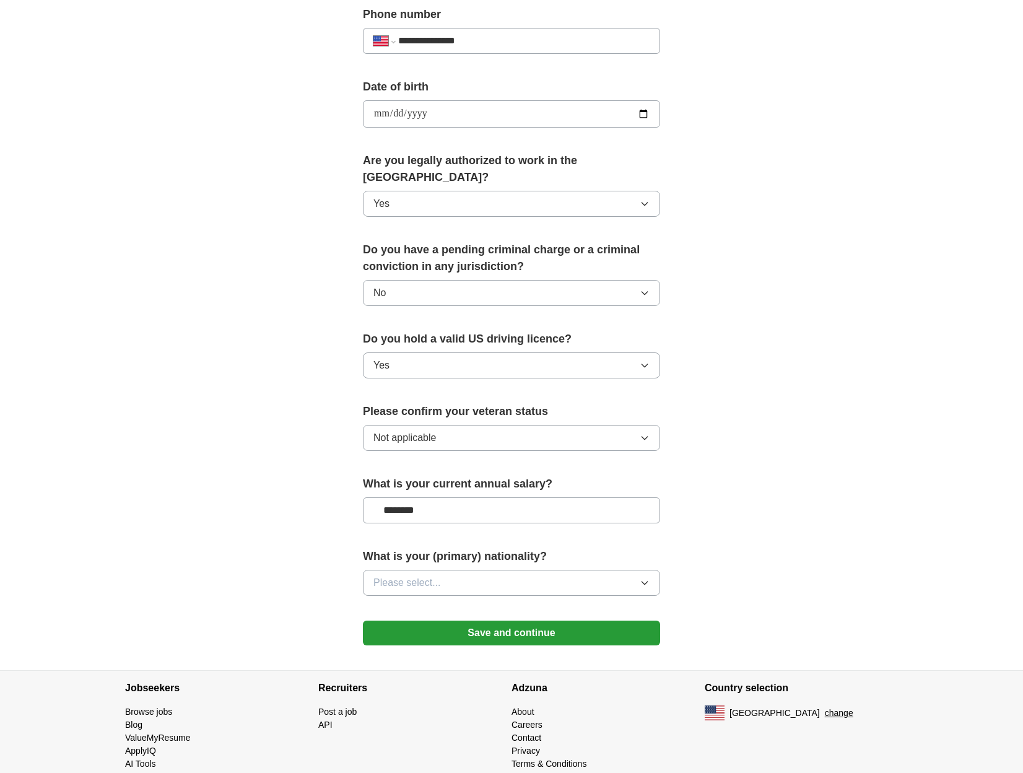
type input "********"
click at [389, 570] on button "Please select..." at bounding box center [511, 583] width 297 height 26
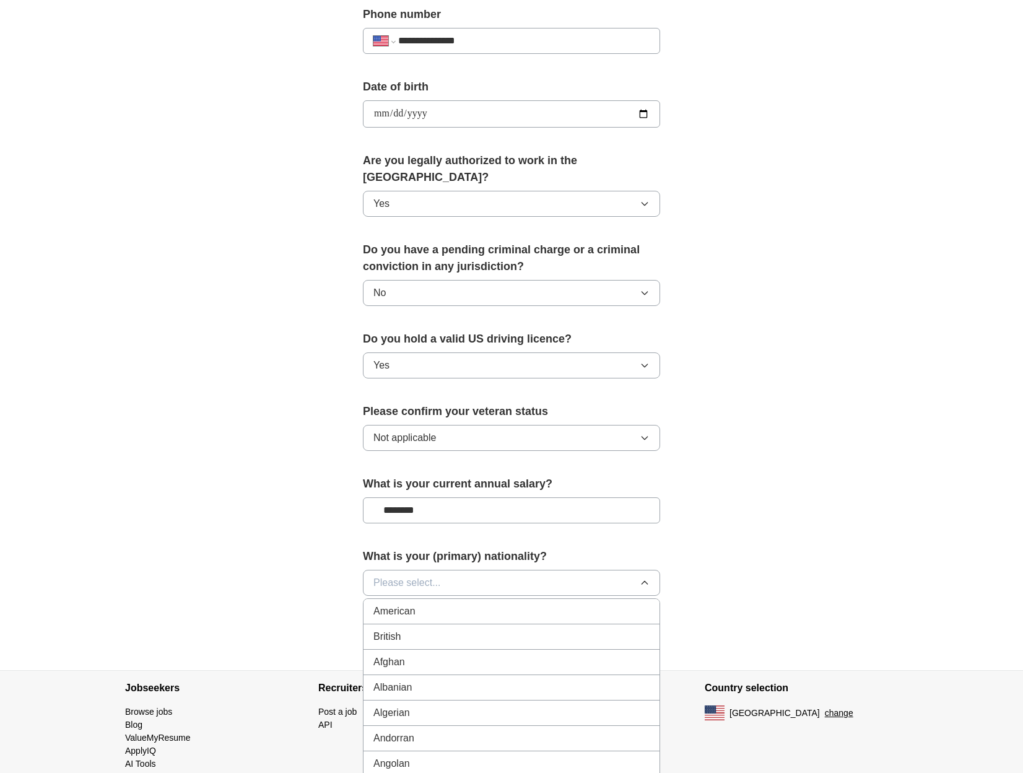
click at [399, 604] on span "American" at bounding box center [394, 611] width 42 height 15
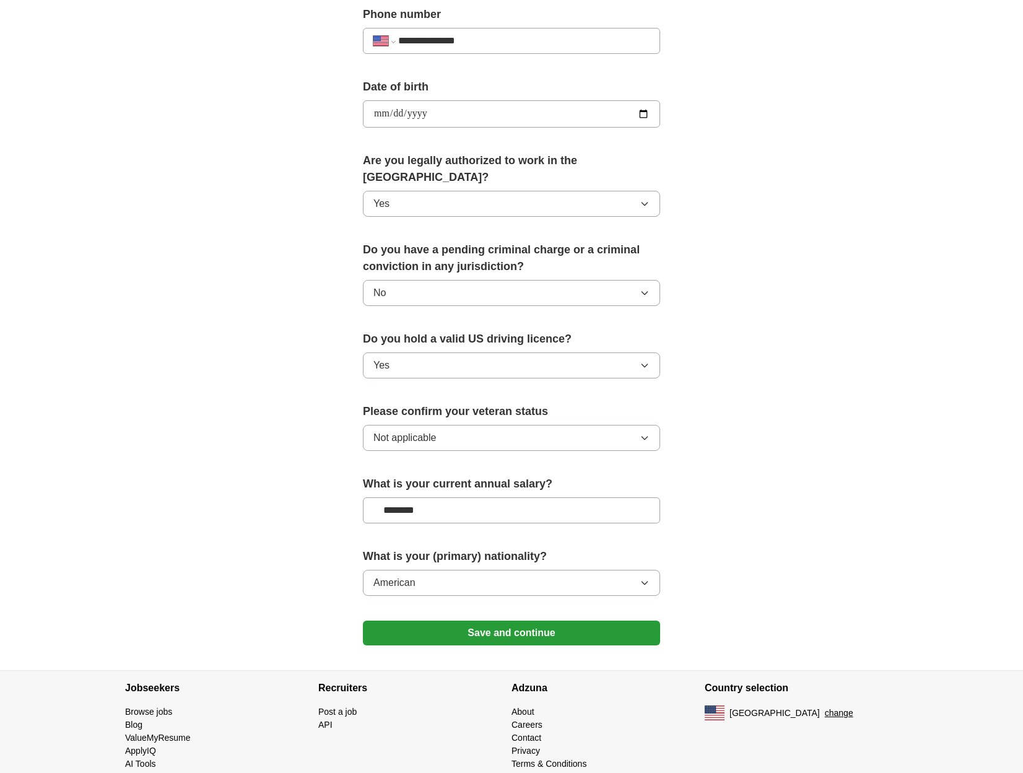
click at [425, 620] on button "Save and continue" at bounding box center [511, 632] width 297 height 25
